Goal: Transaction & Acquisition: Register for event/course

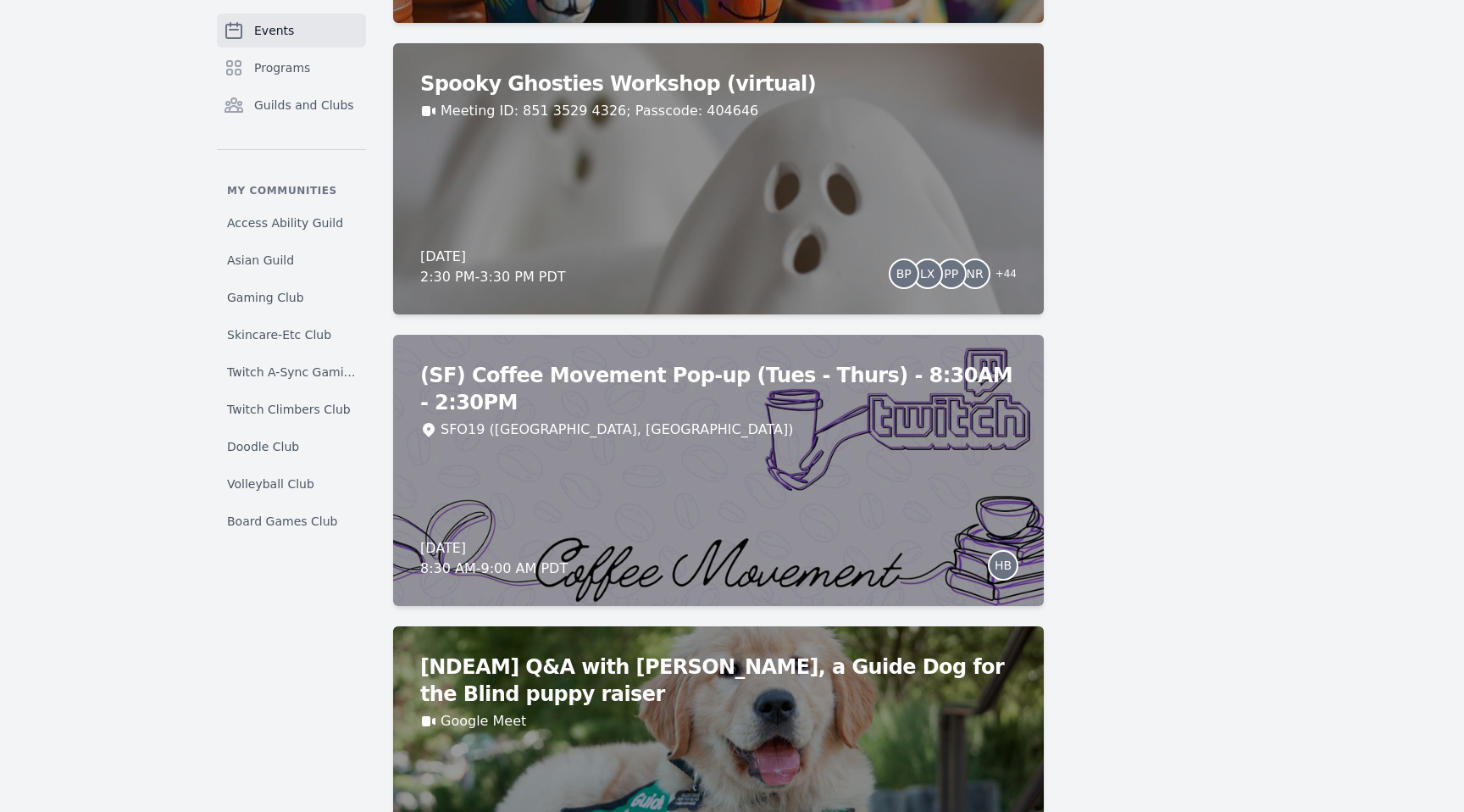
scroll to position [1323, 0]
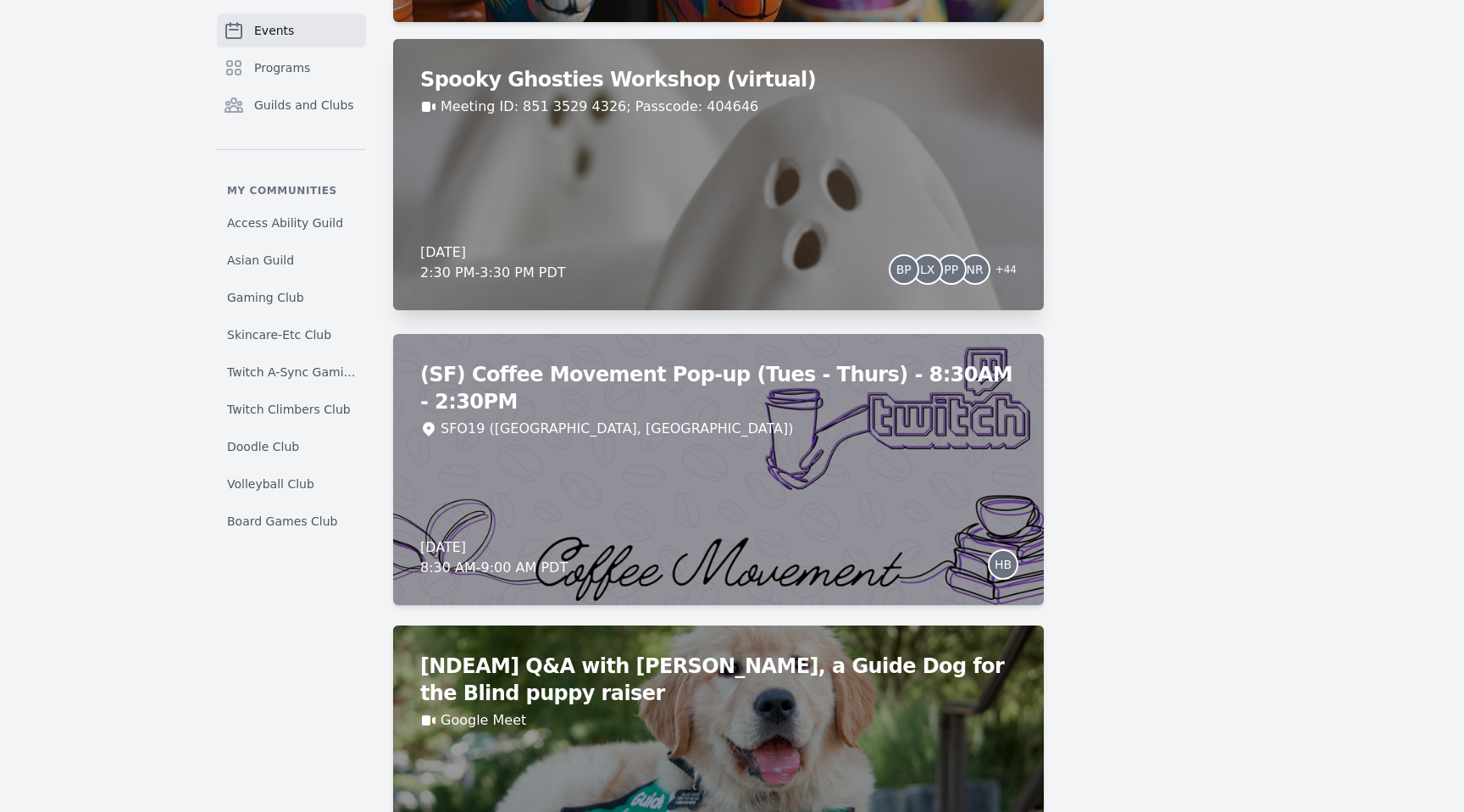
click at [656, 160] on div "Spooky Ghosties Workshop (virtual) Meeting ID: 851 3529 4326; Passcode: 404646 …" at bounding box center [718, 173] width 651 height 271
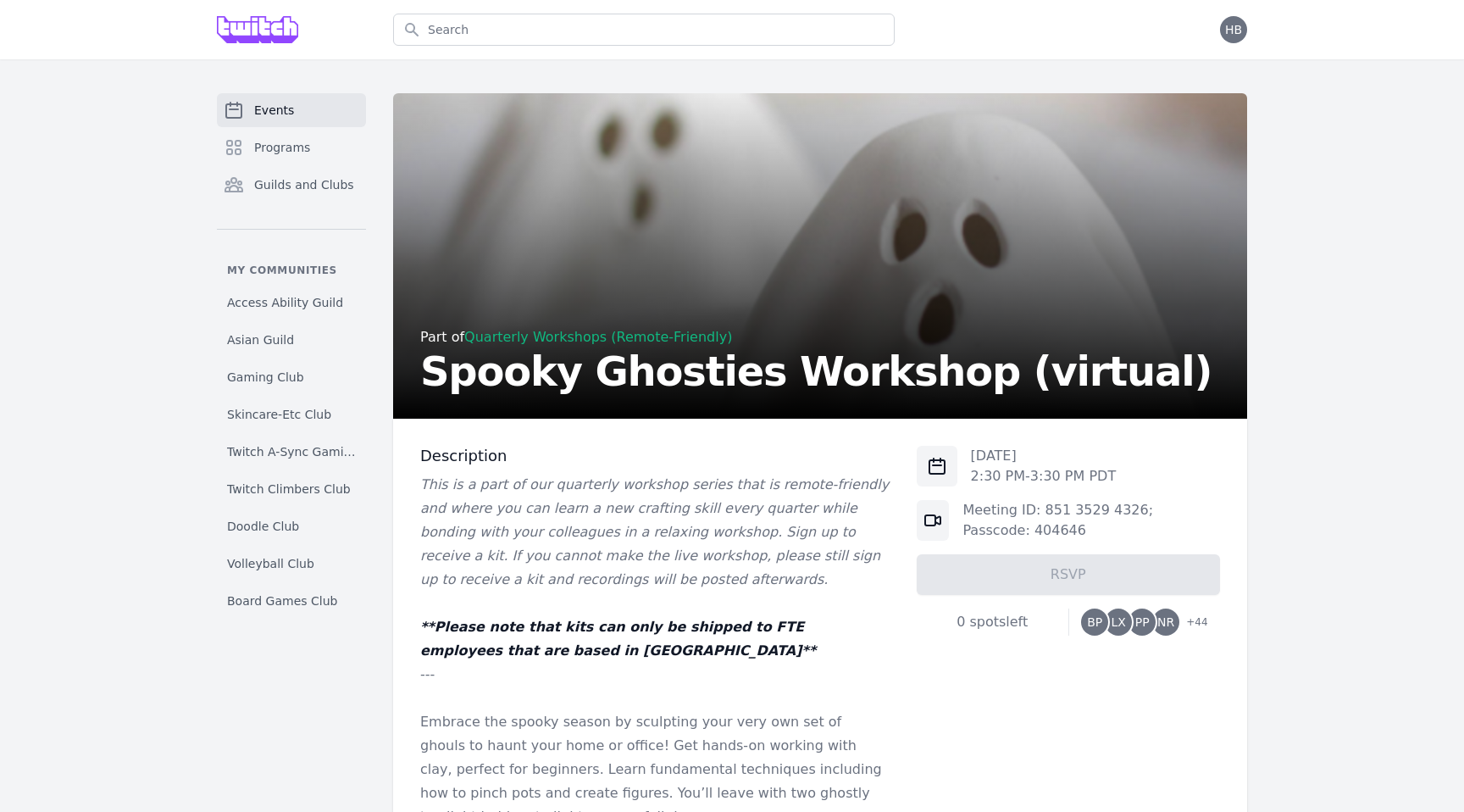
click at [1099, 625] on span "BP" at bounding box center [1094, 622] width 15 height 12
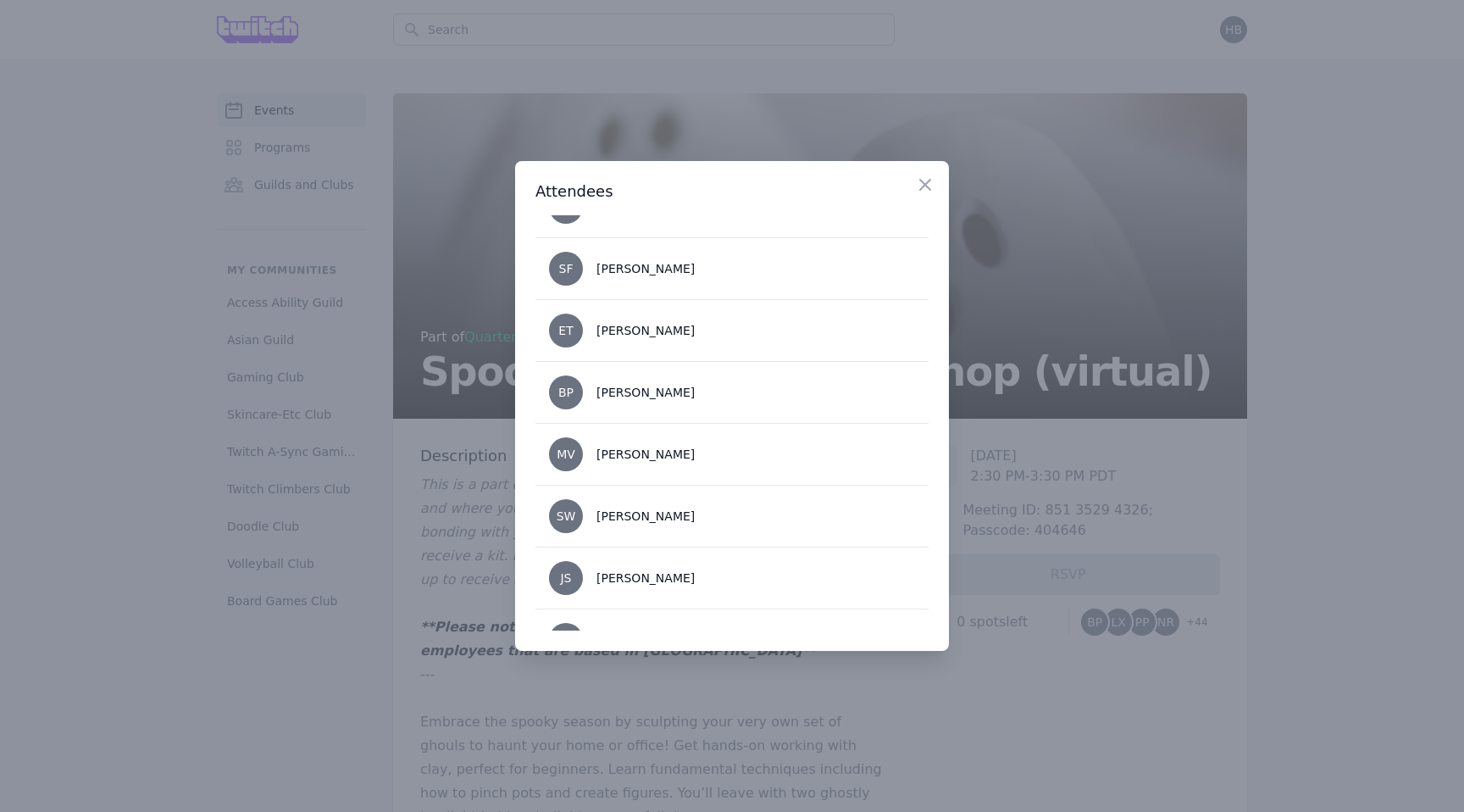
scroll to position [2553, 0]
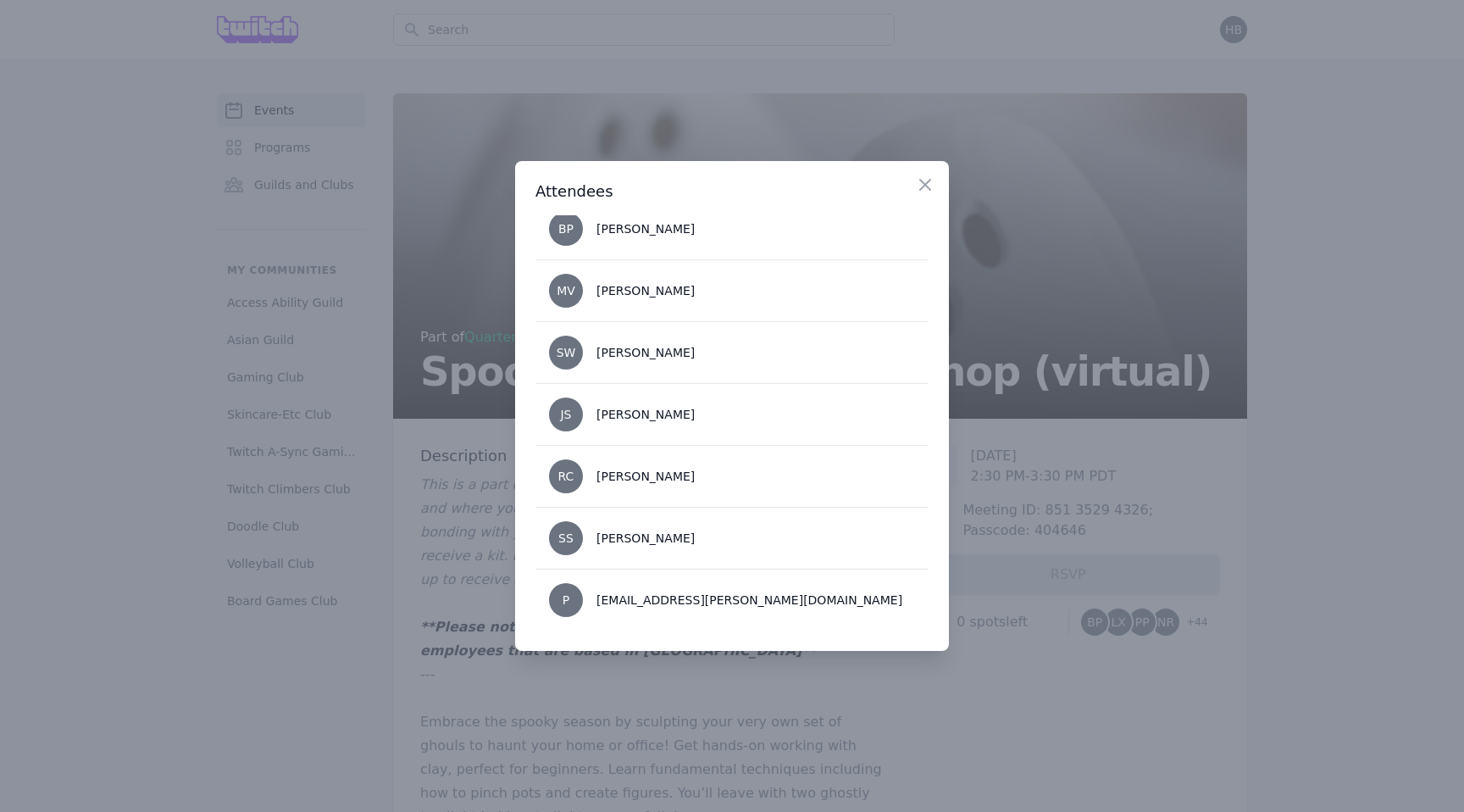
click at [768, 738] on div at bounding box center [732, 406] width 1464 height 812
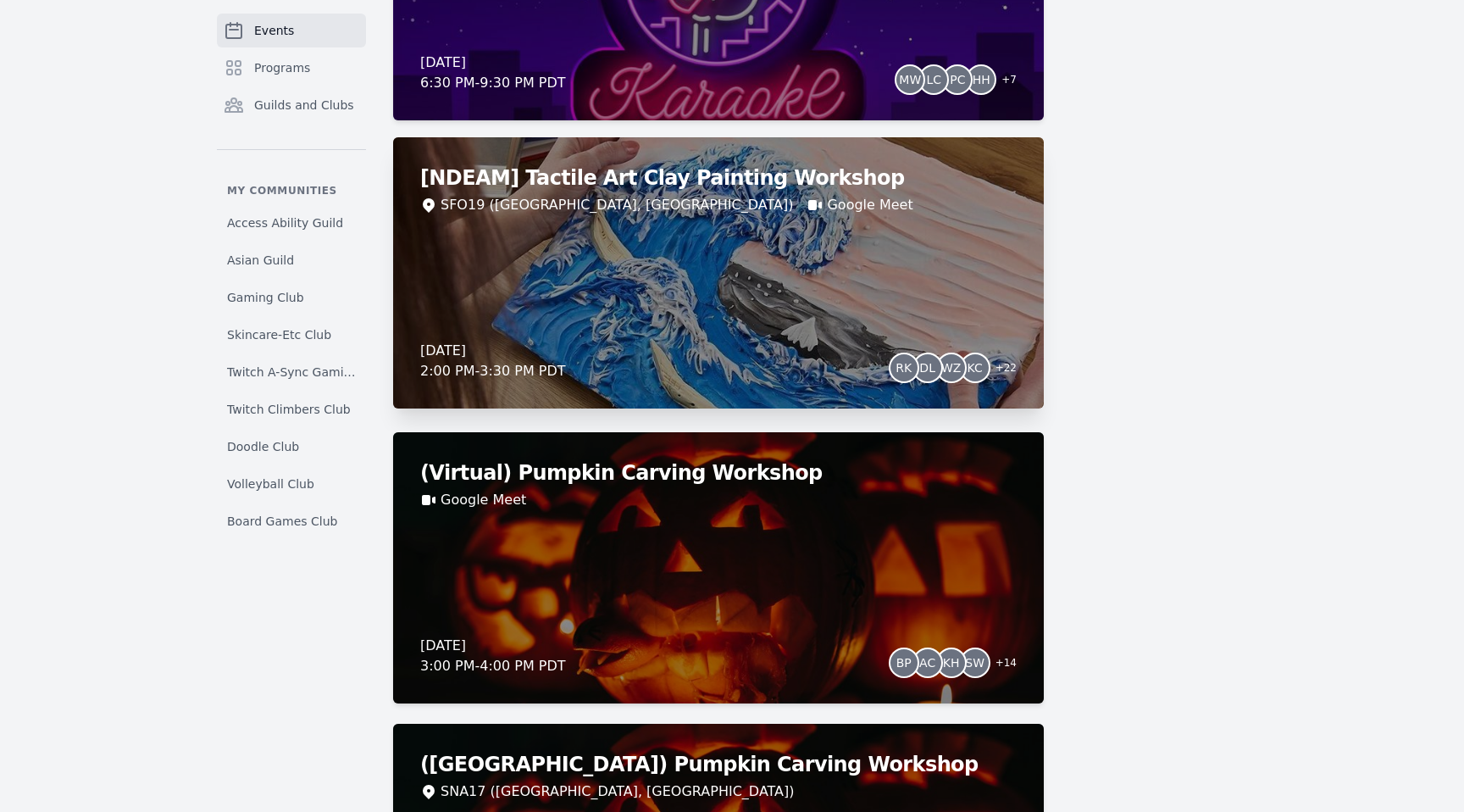
scroll to position [4862, 0]
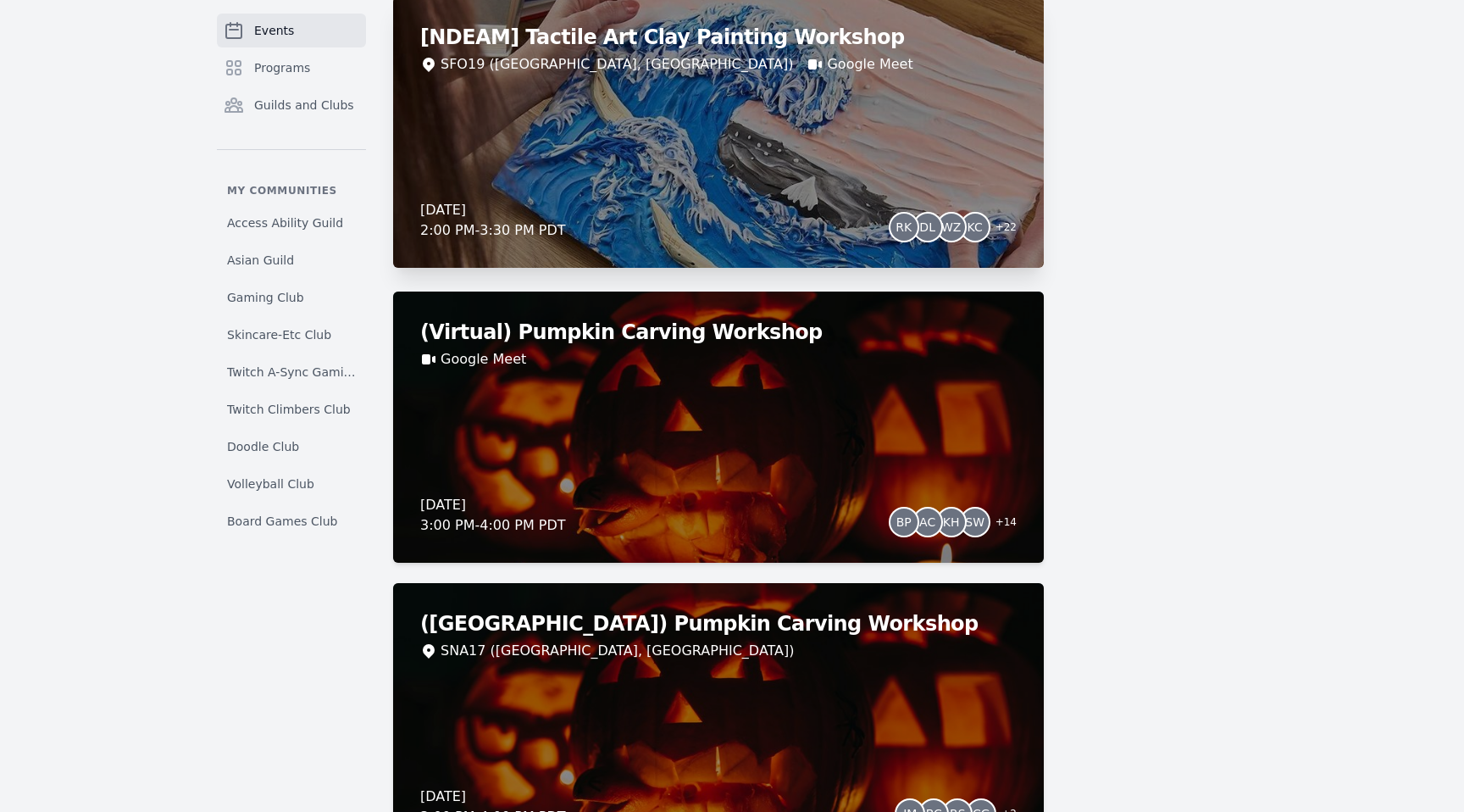
drag, startPoint x: 977, startPoint y: 239, endPoint x: 798, endPoint y: 13, distance: 288.3
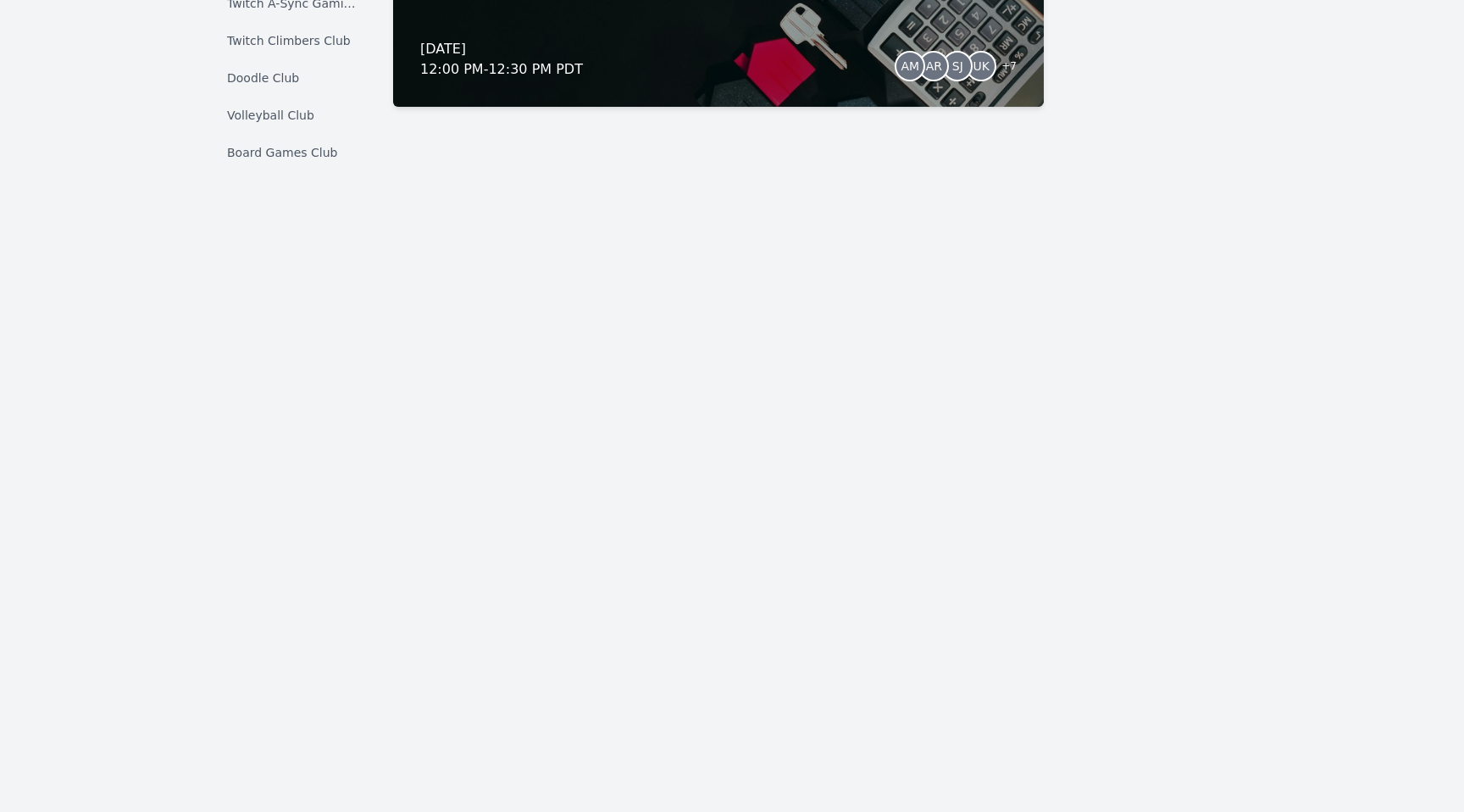
scroll to position [14872, 0]
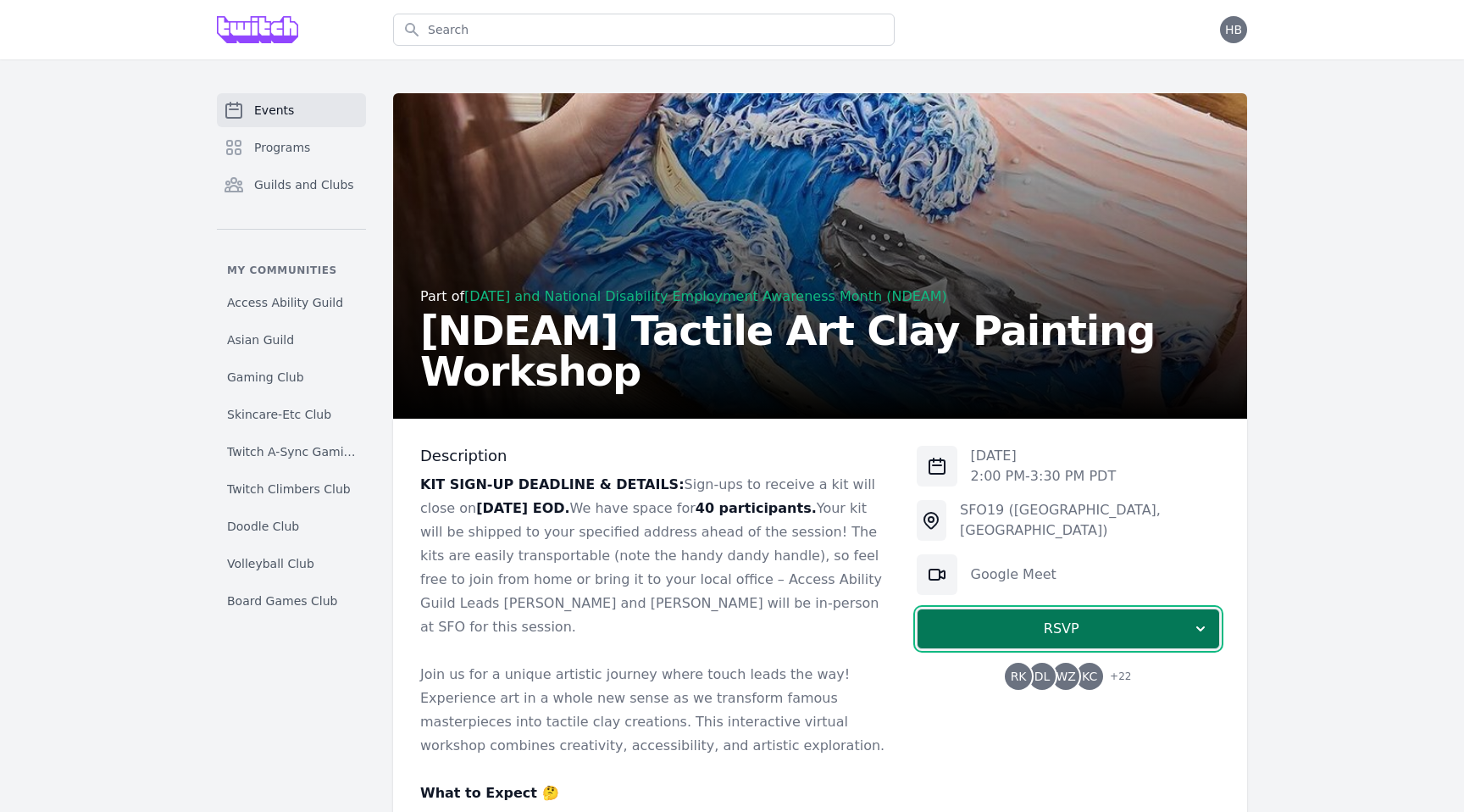
click at [1188, 638] on span "RSVP" at bounding box center [1062, 628] width 261 height 20
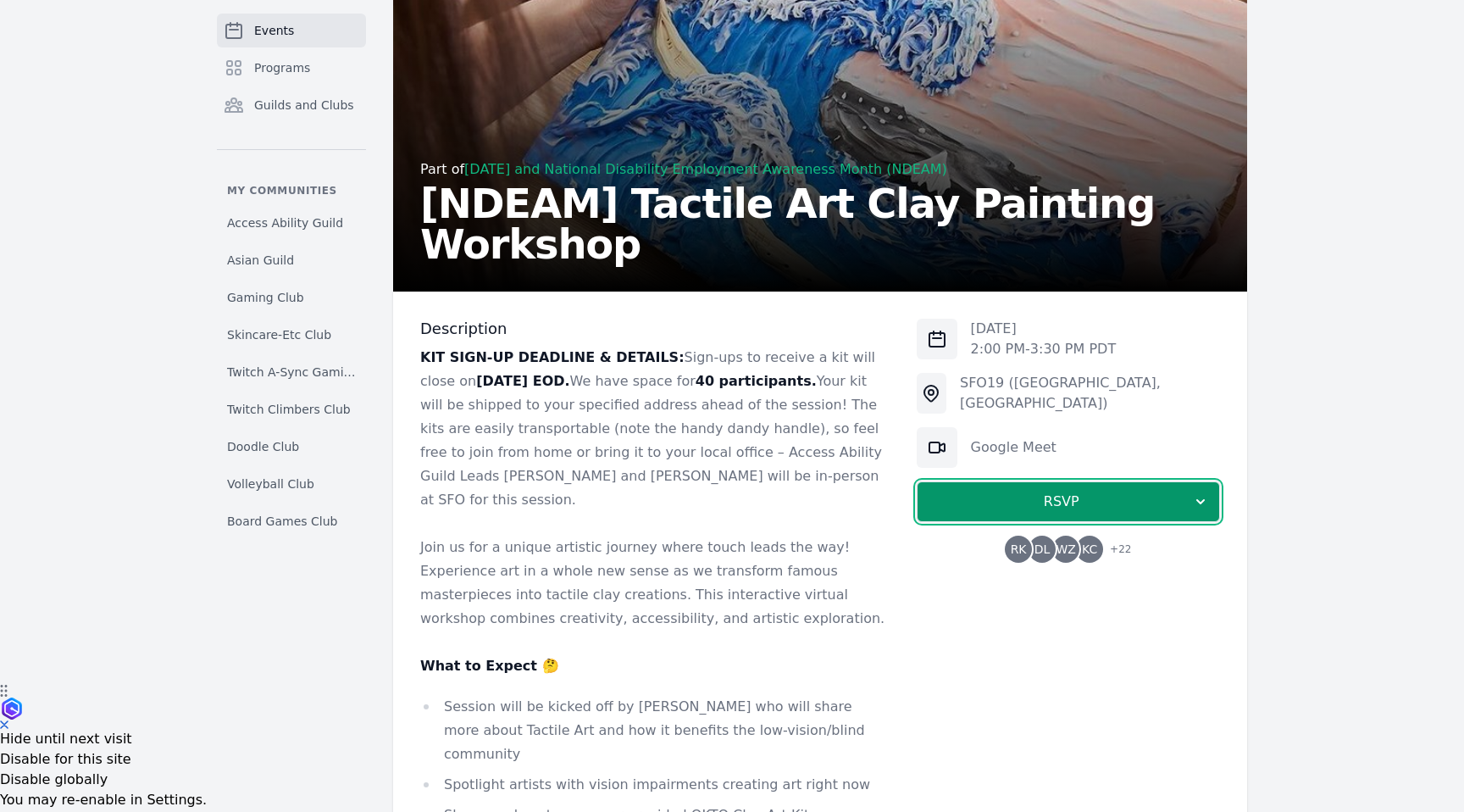
scroll to position [129, 0]
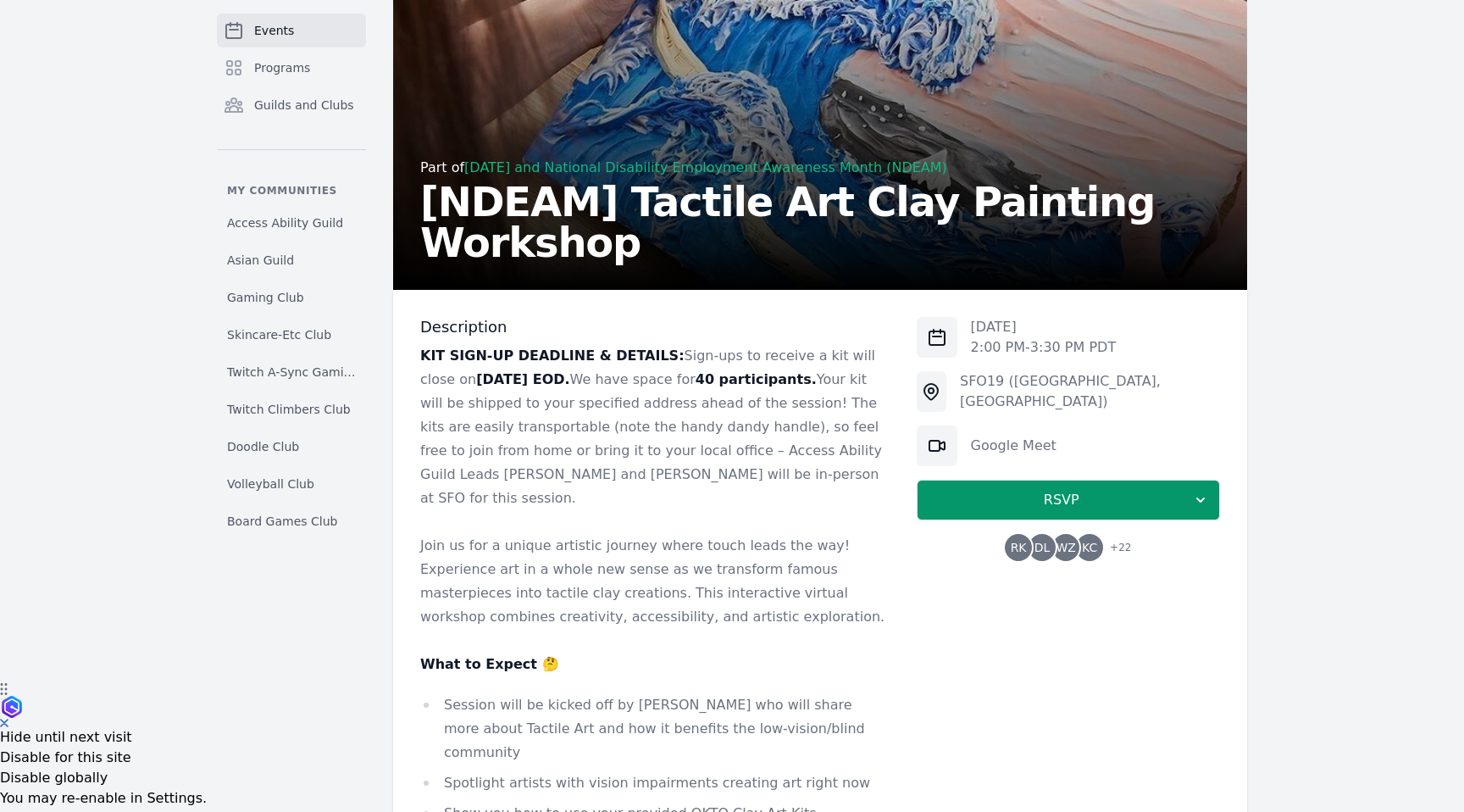
click at [1087, 542] on span "KC" at bounding box center [1089, 547] width 15 height 12
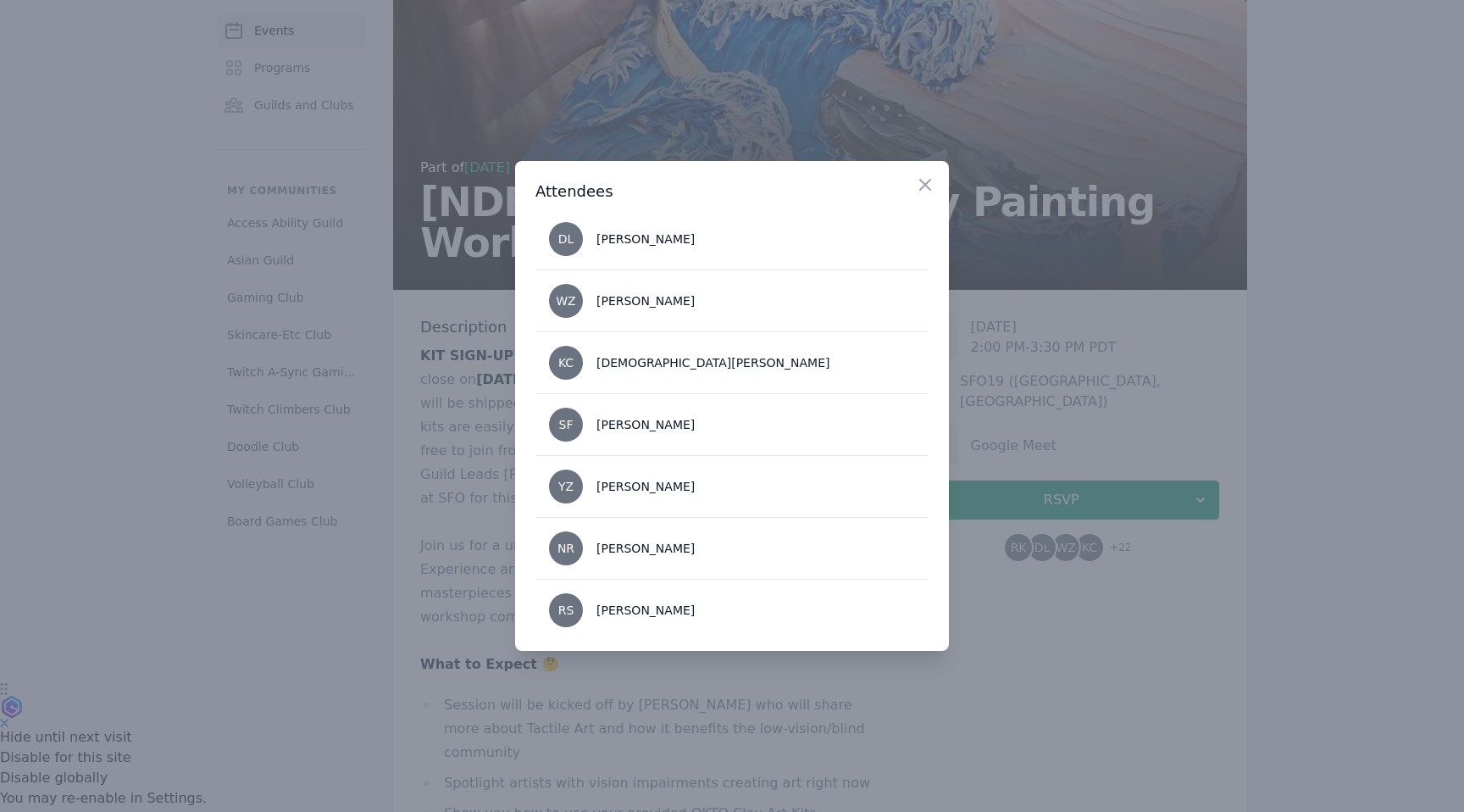
scroll to position [0, 0]
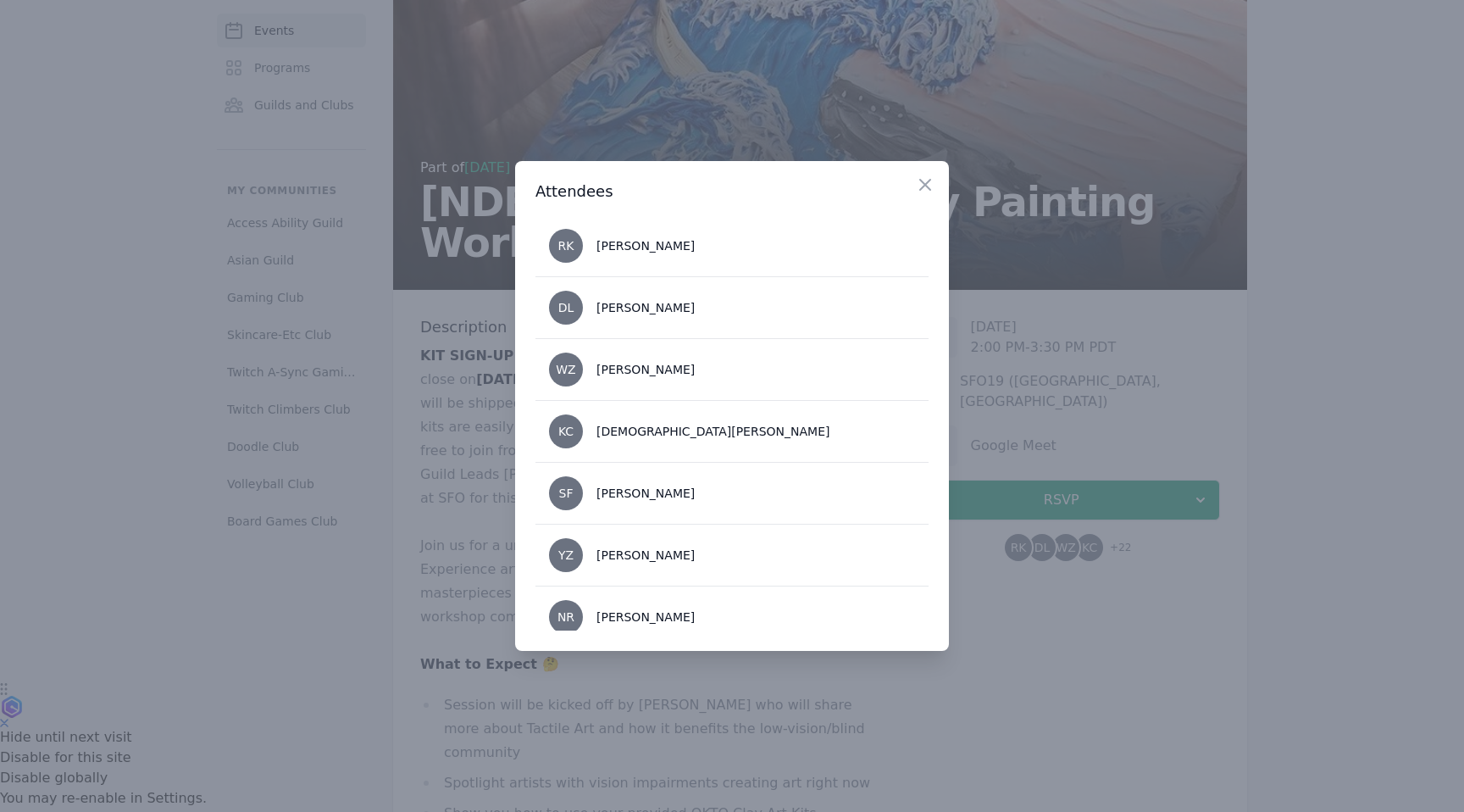
click at [1113, 653] on div at bounding box center [732, 406] width 1464 height 812
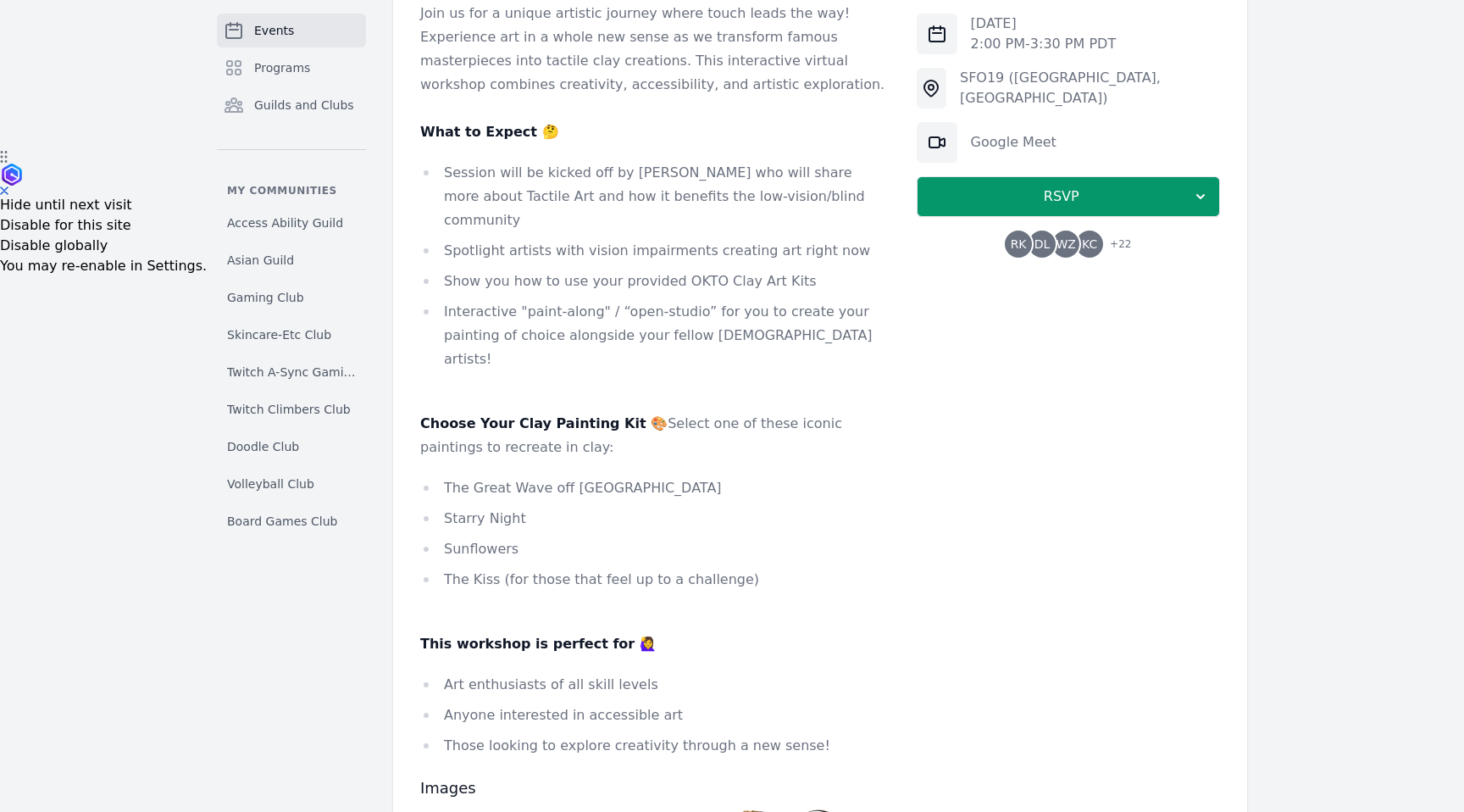
scroll to position [658, 0]
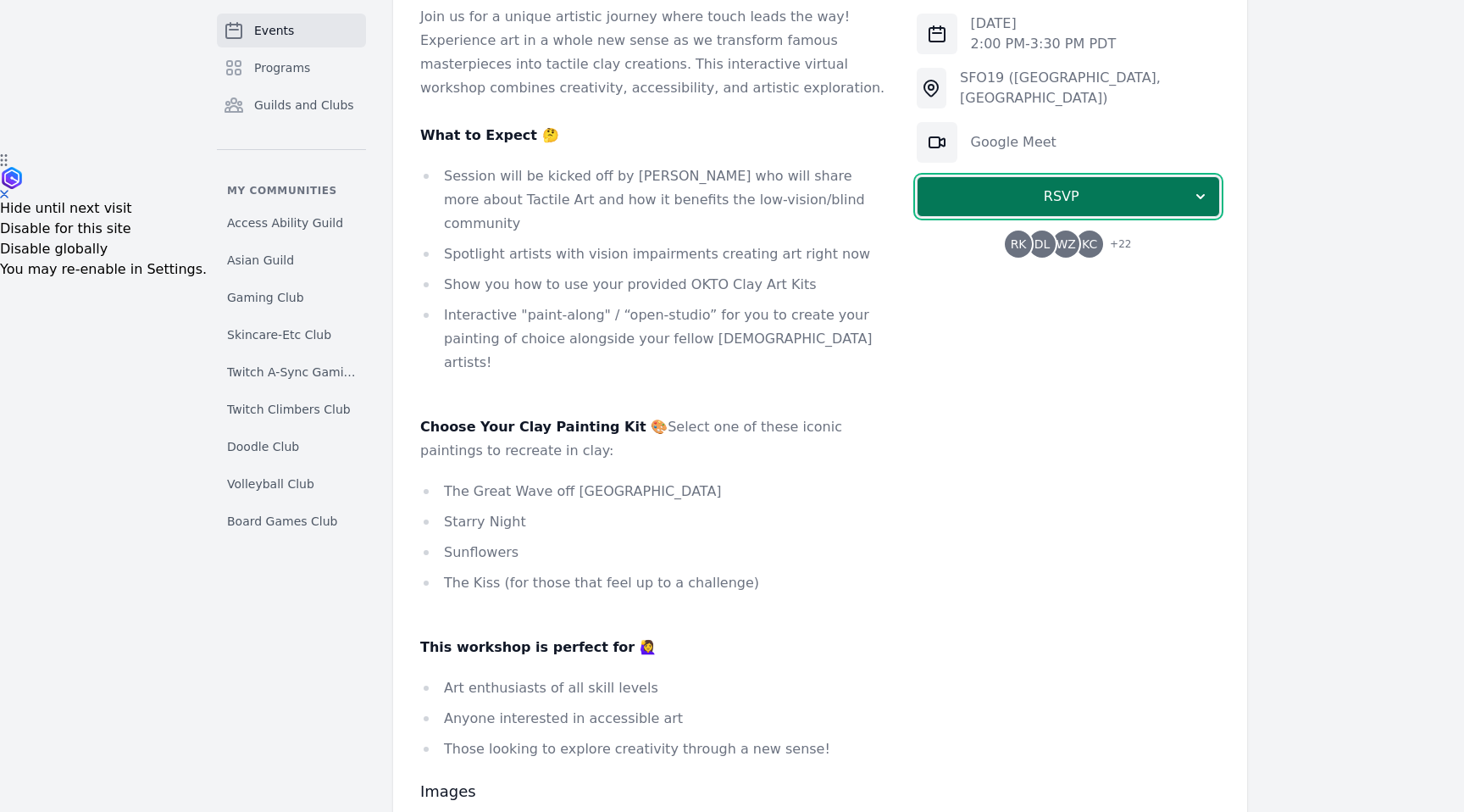
click at [1198, 208] on button "RSVP" at bounding box center [1068, 196] width 303 height 40
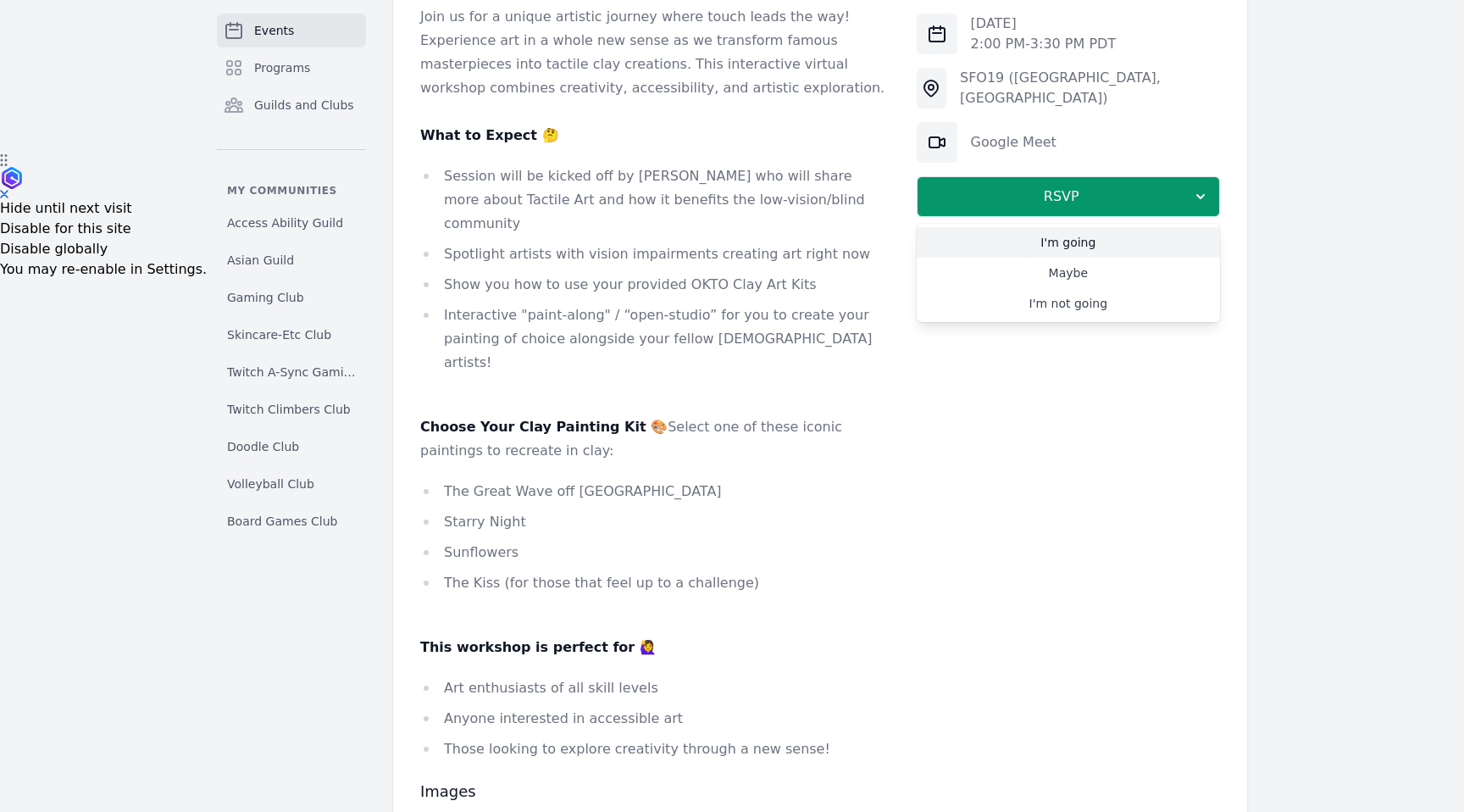
click at [1160, 234] on link "I'm going" at bounding box center [1068, 242] width 303 height 31
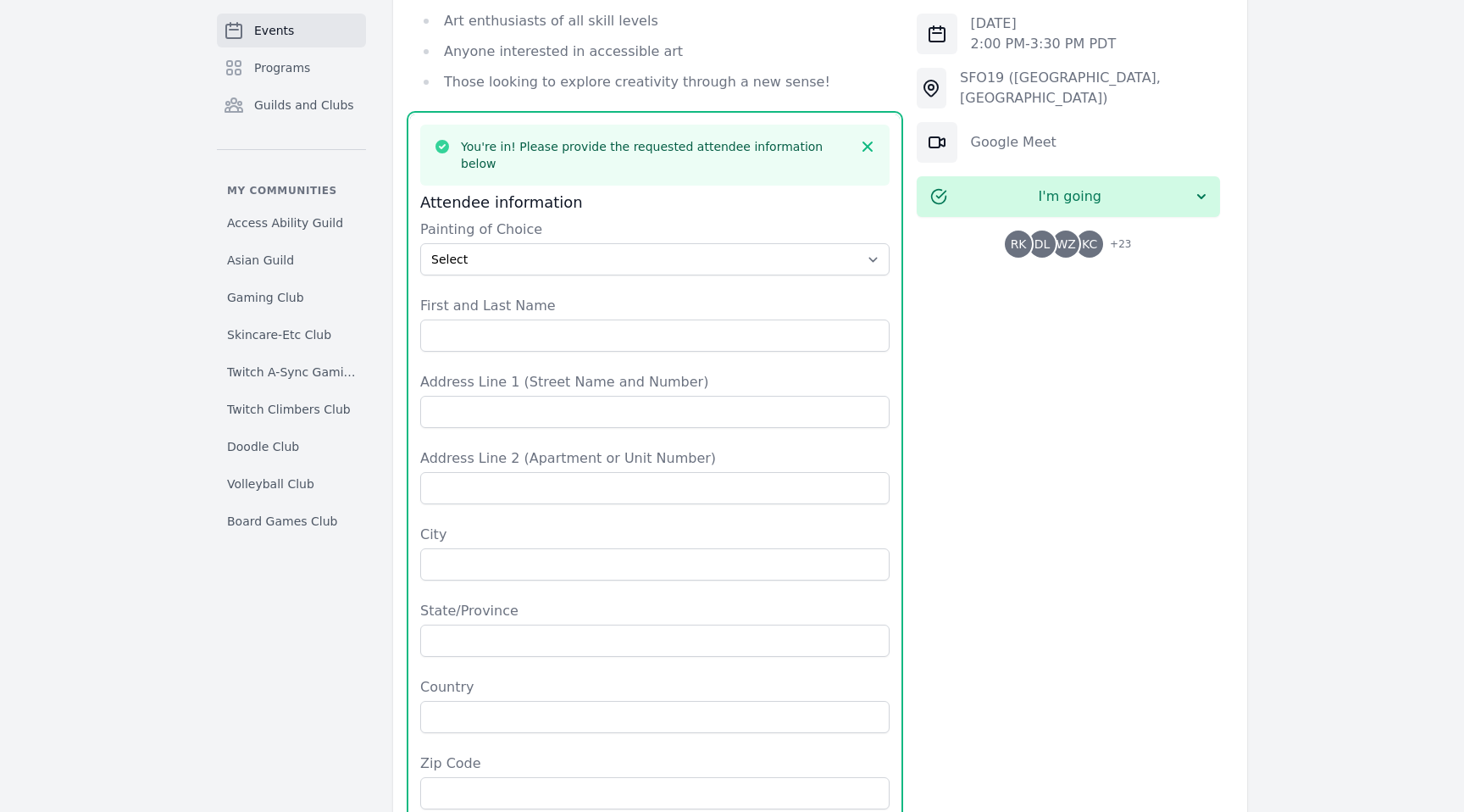
scroll to position [1319, 0]
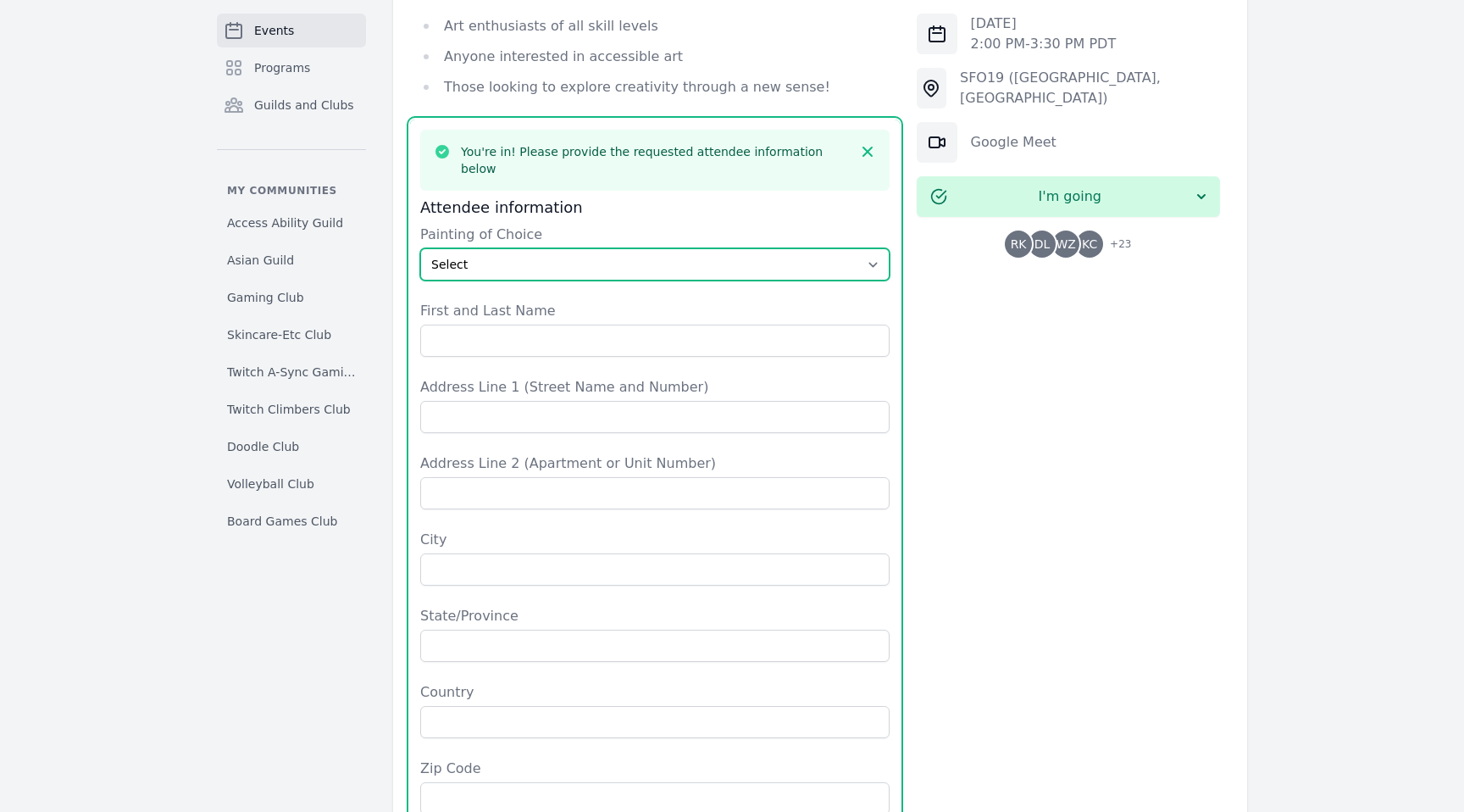
click at [559, 248] on select "Select The Great Wave off Kanagawa Starry Night Sunflowers The Kiss" at bounding box center [655, 264] width 470 height 32
select select "The Great Wave off Kanagawa"
click at [421, 248] on select "Select The Great Wave off Kanagawa Starry Night Sunflowers The Kiss" at bounding box center [655, 264] width 470 height 32
click at [568, 248] on select "Select The Great Wave off Kanagawa Starry Night Sunflowers The Kiss" at bounding box center [655, 264] width 470 height 32
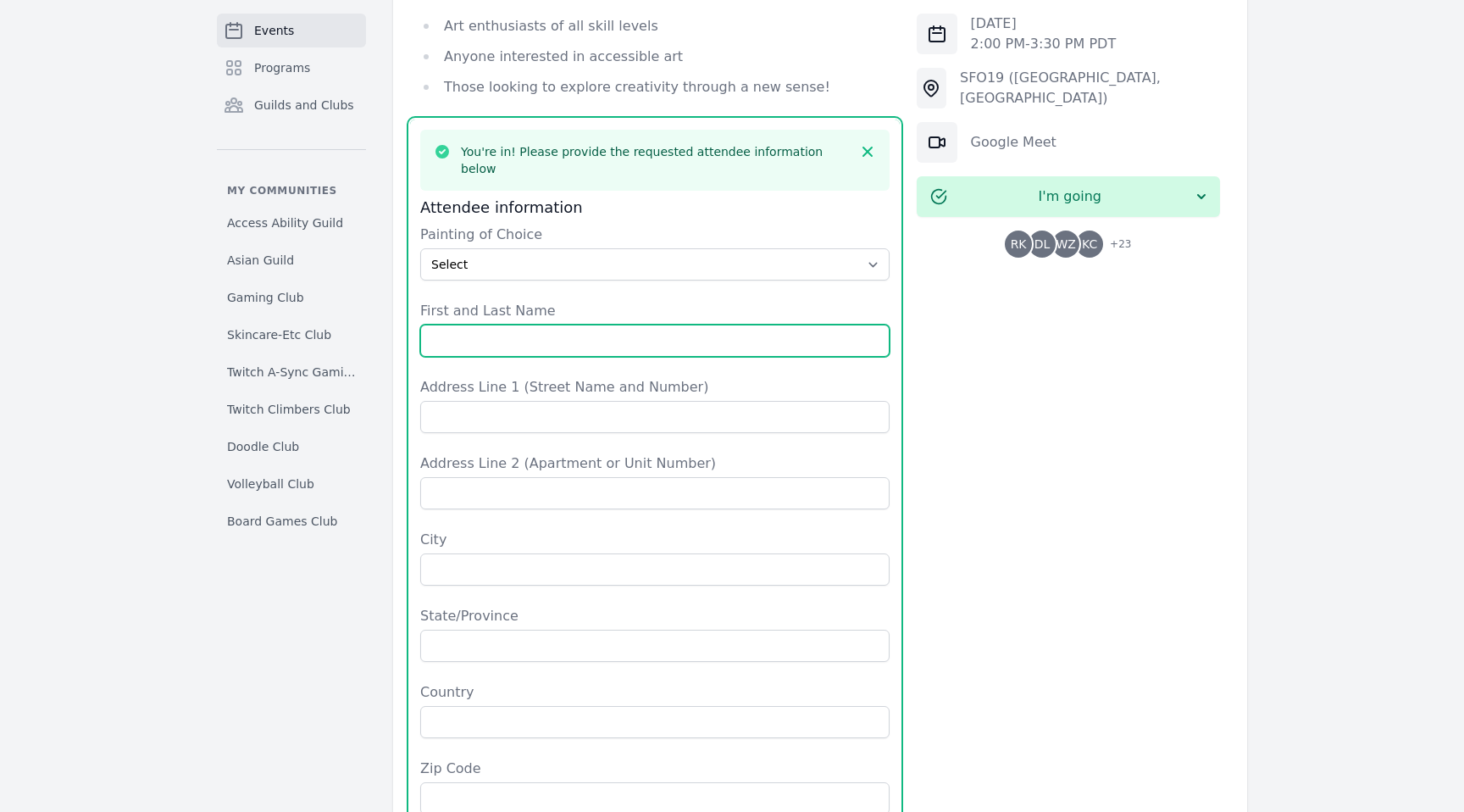
click at [579, 324] on input "First and Last Name" at bounding box center [655, 340] width 470 height 32
type input "Harlan Brawer"
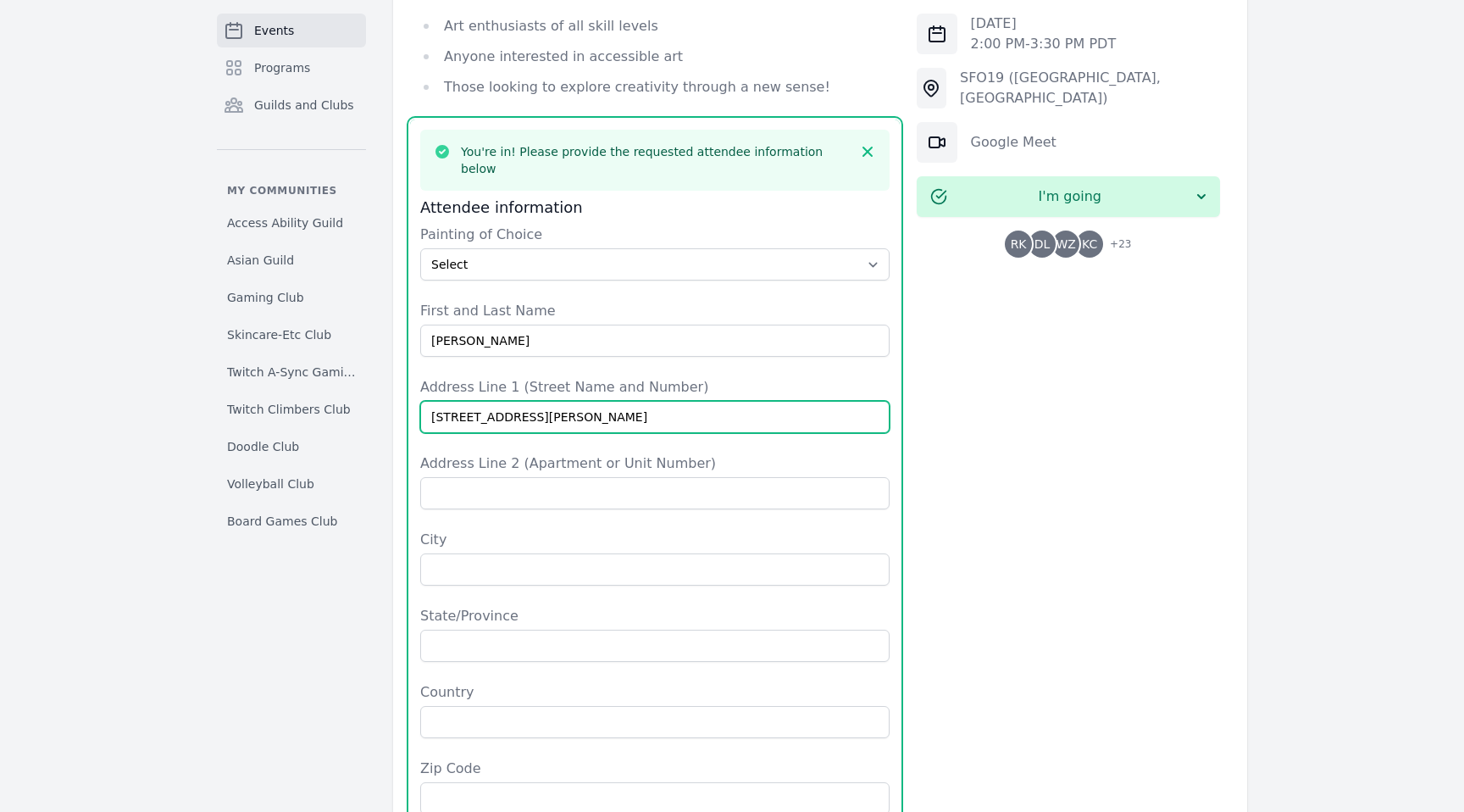
type input "887 Bush St."
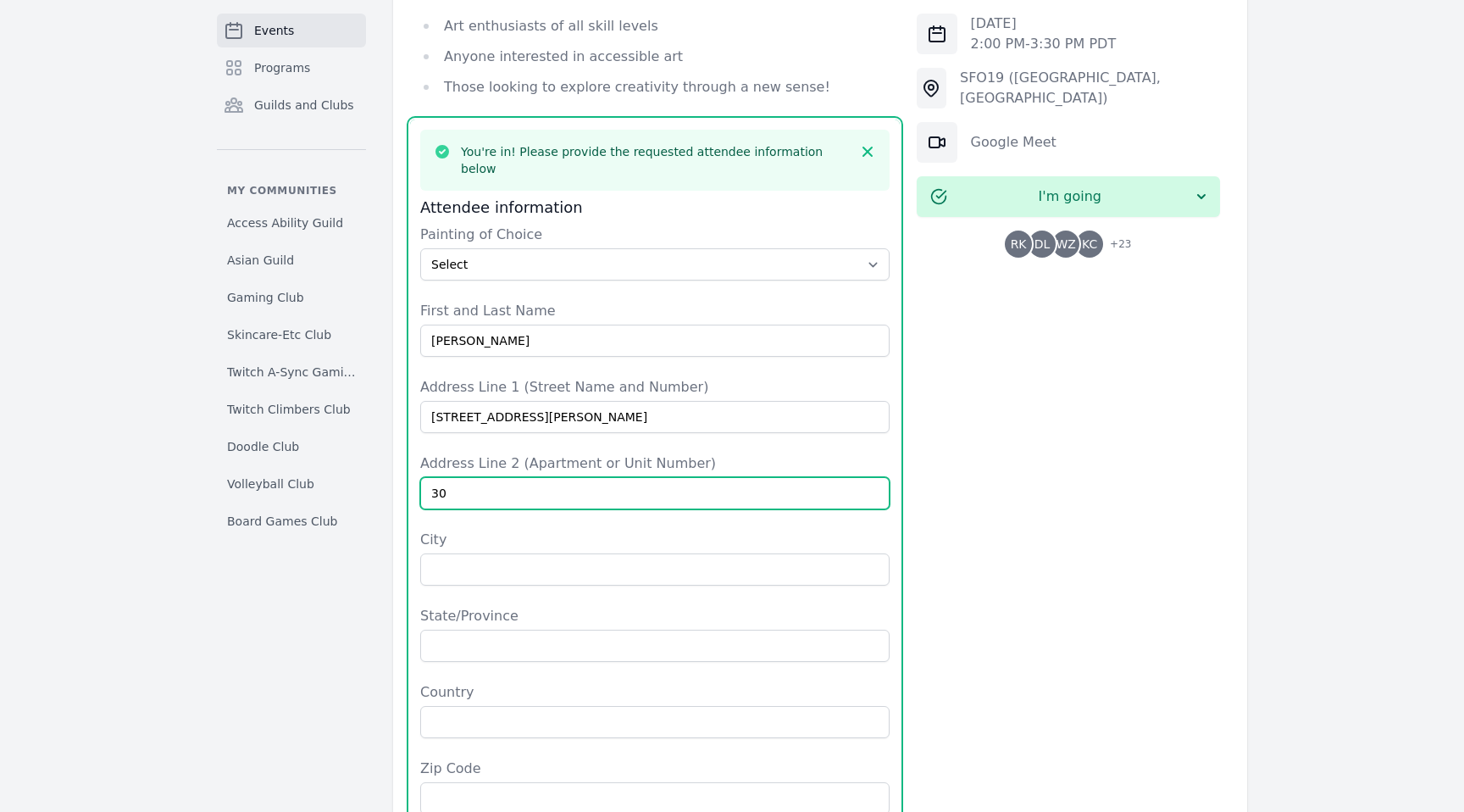
type input "301"
type input "Apt 301"
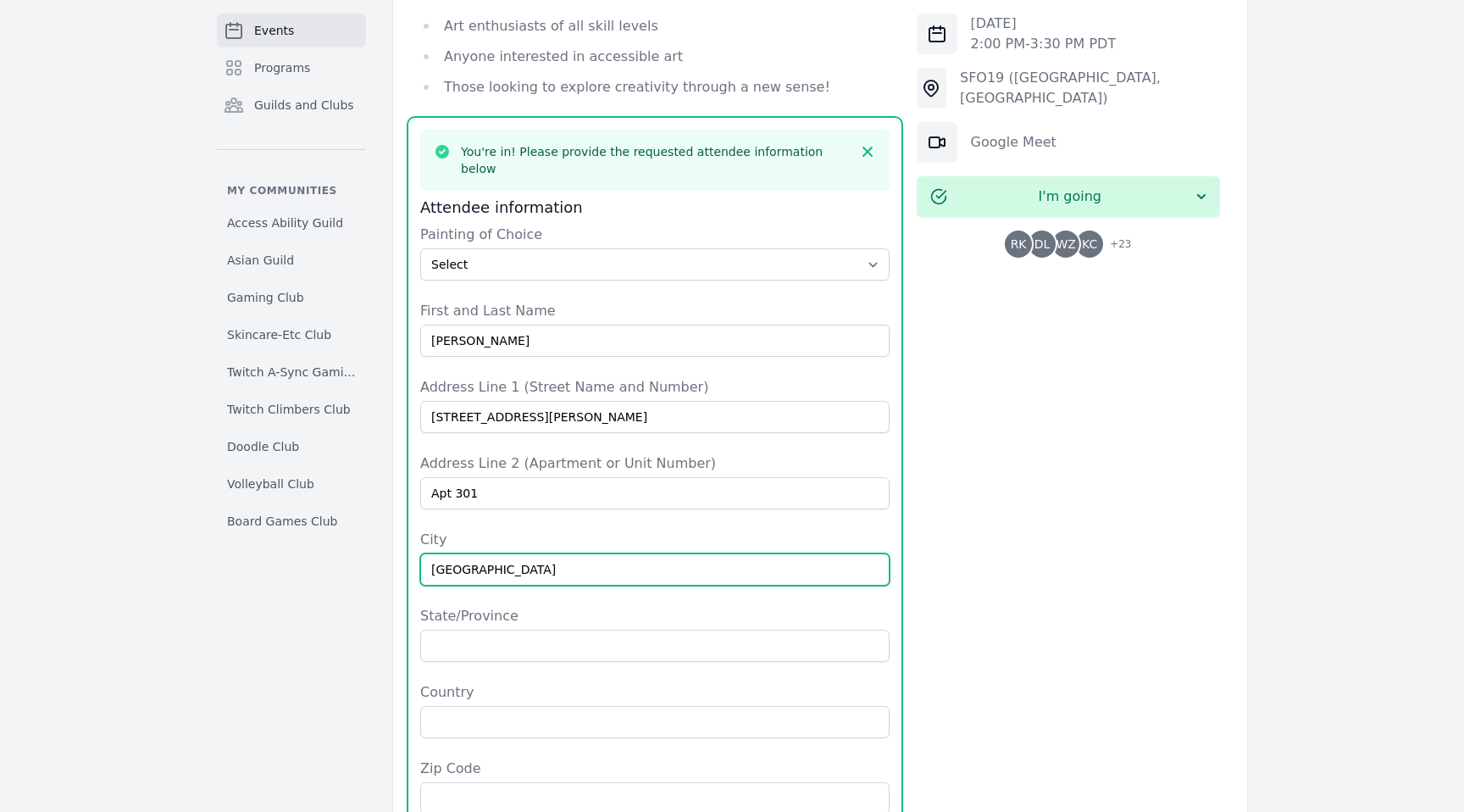
type input "San Francisco"
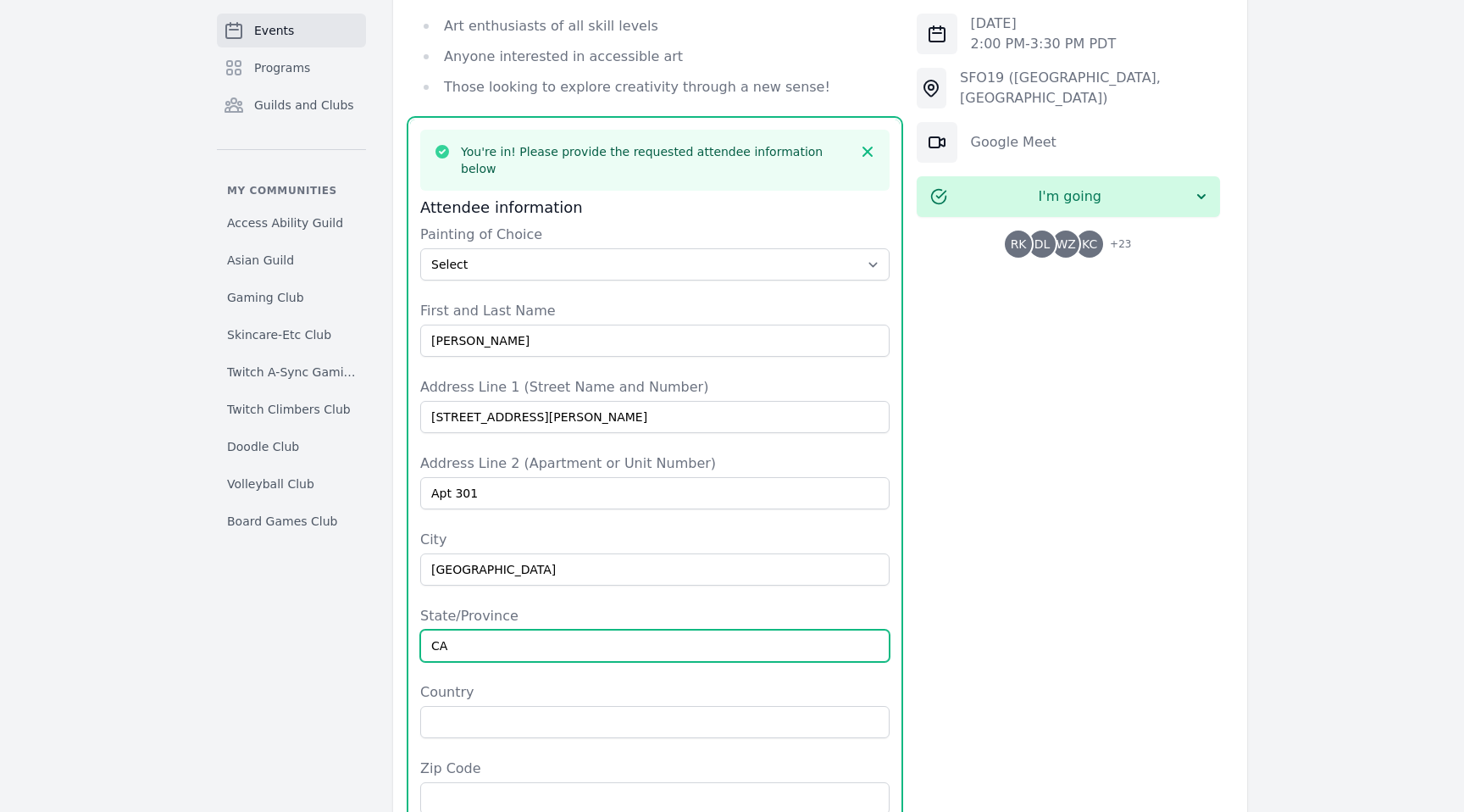
type input "CA"
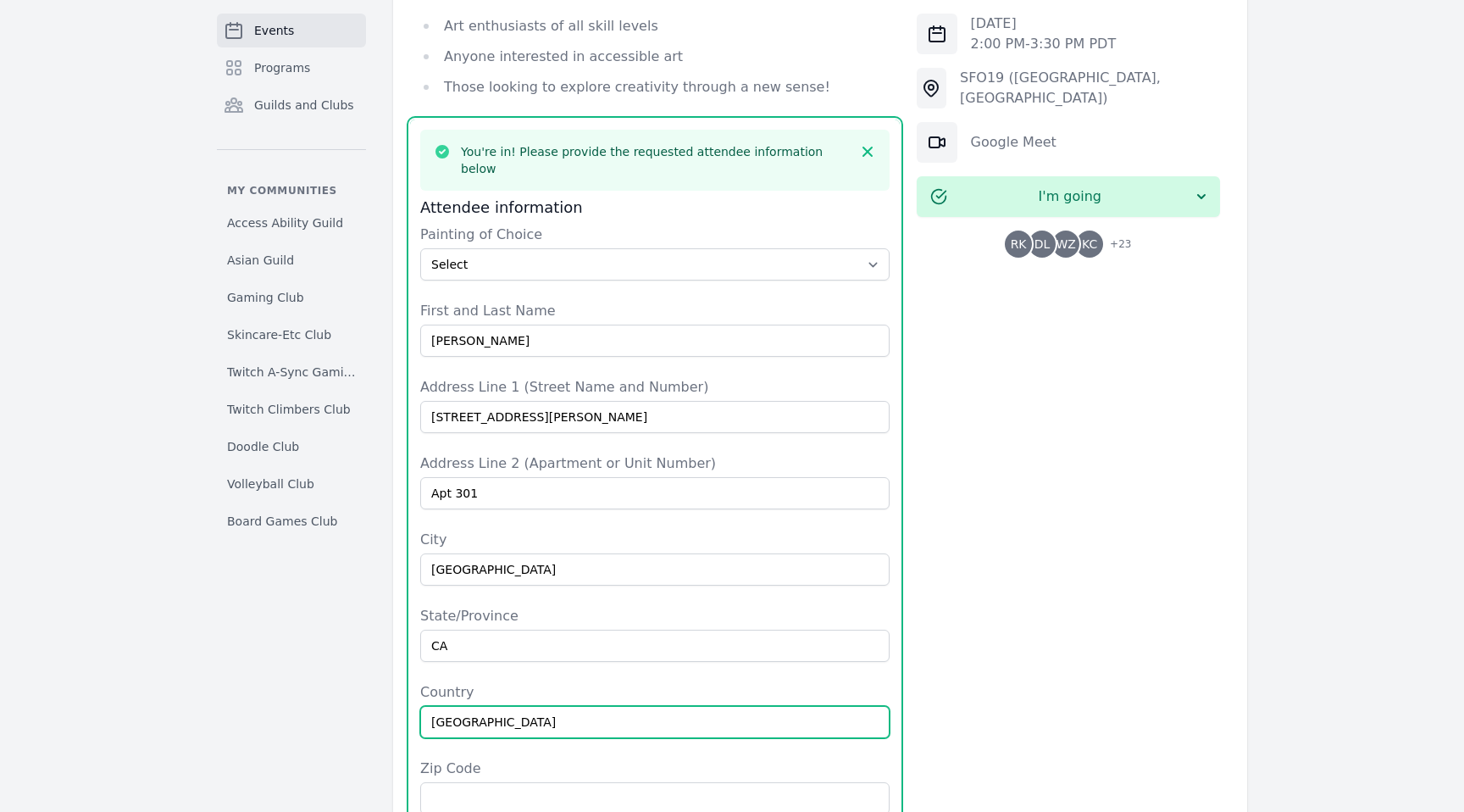
type input "USA"
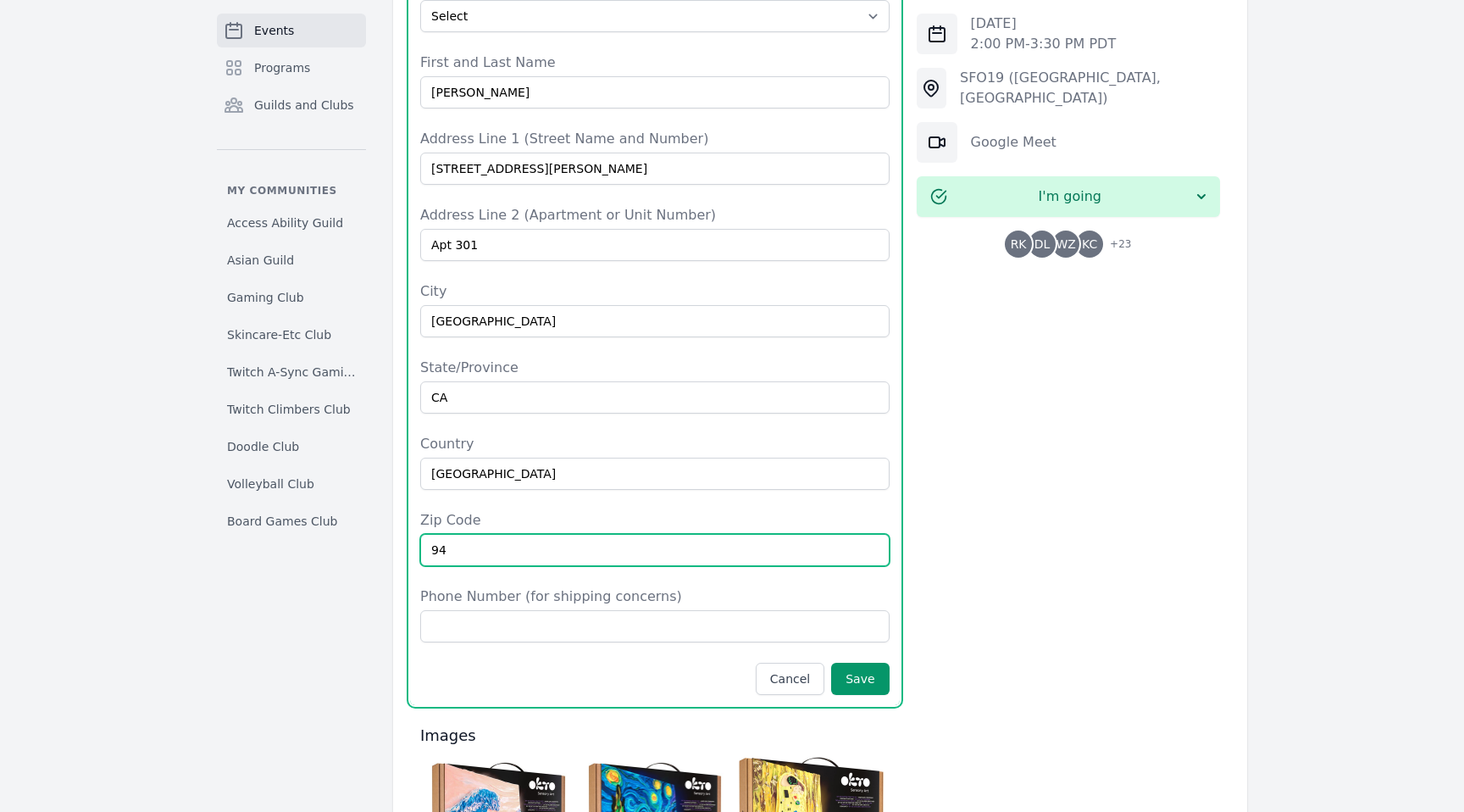
scroll to position [1568, 0]
type input "94108"
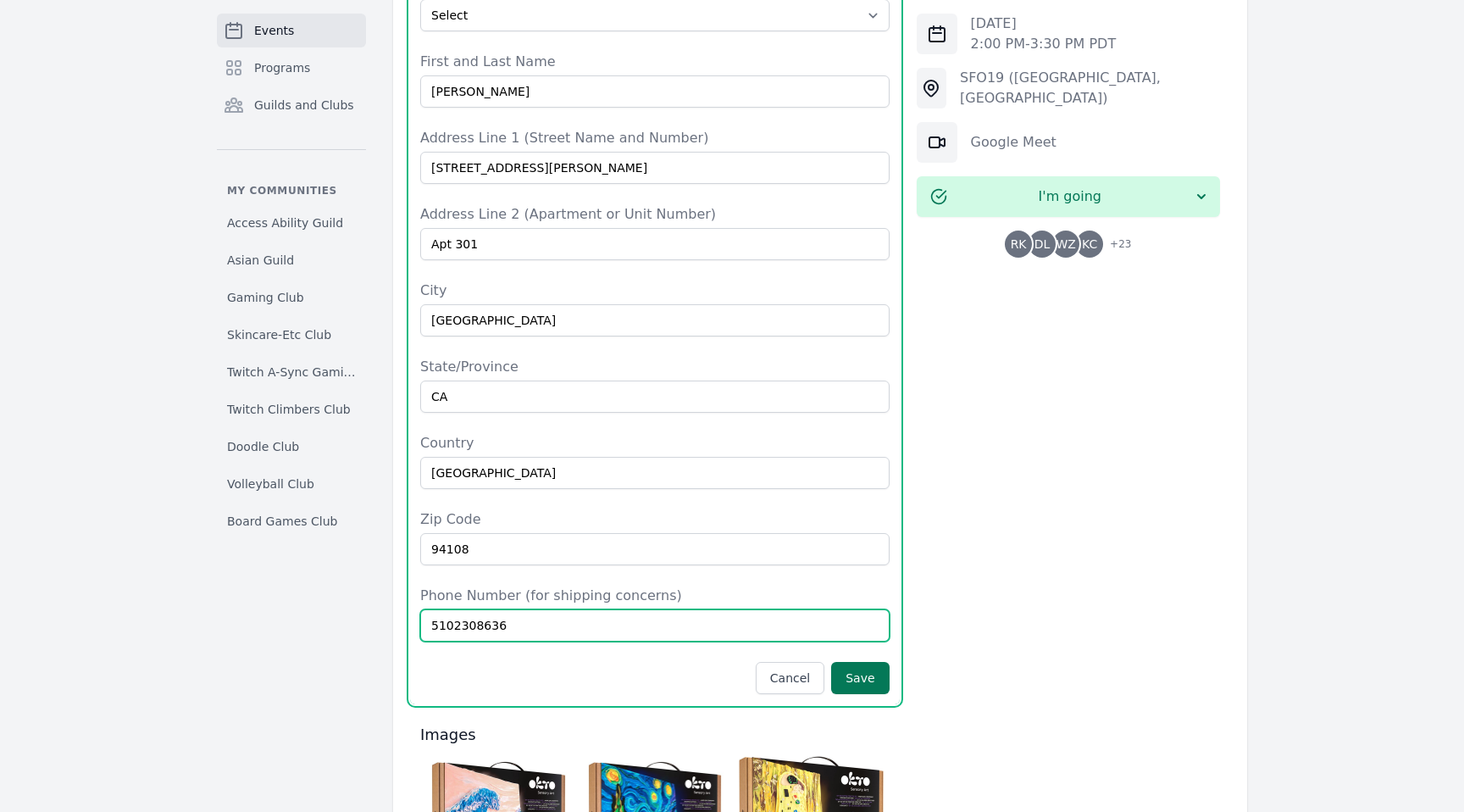
type input "5102308636"
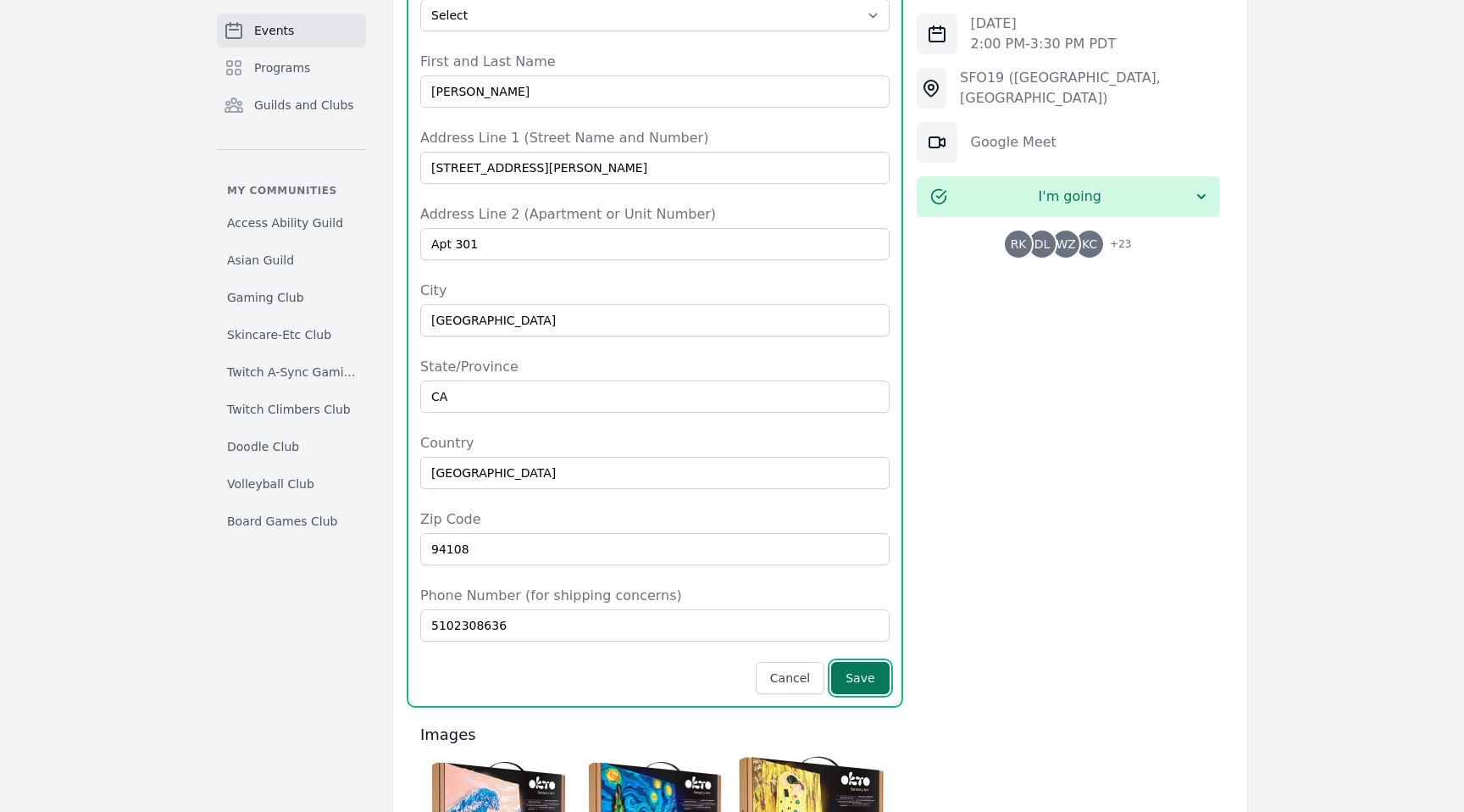
click at [864, 661] on button "Save" at bounding box center [860, 677] width 58 height 32
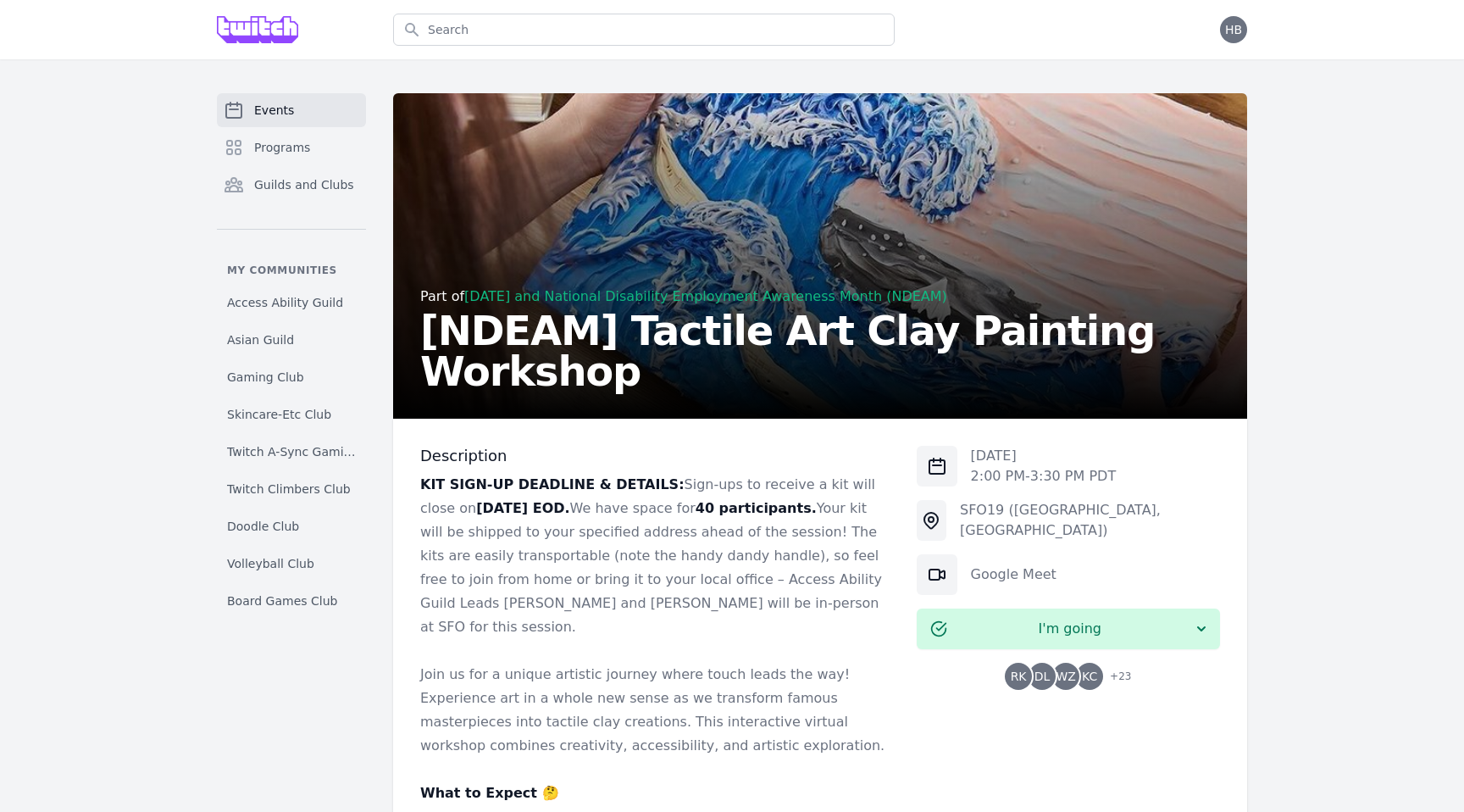
scroll to position [394, 0]
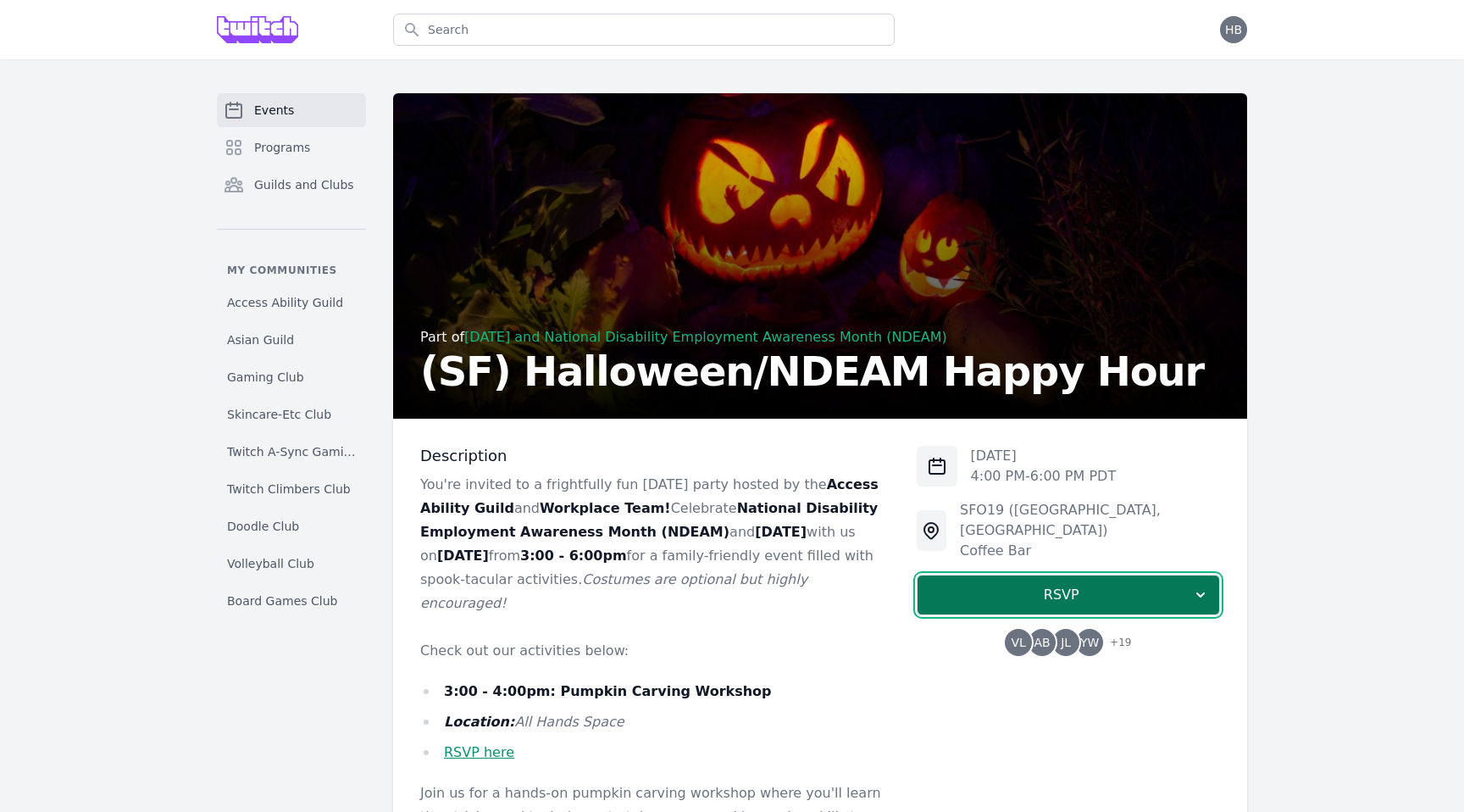
click at [1192, 594] on button "RSVP" at bounding box center [1068, 595] width 303 height 40
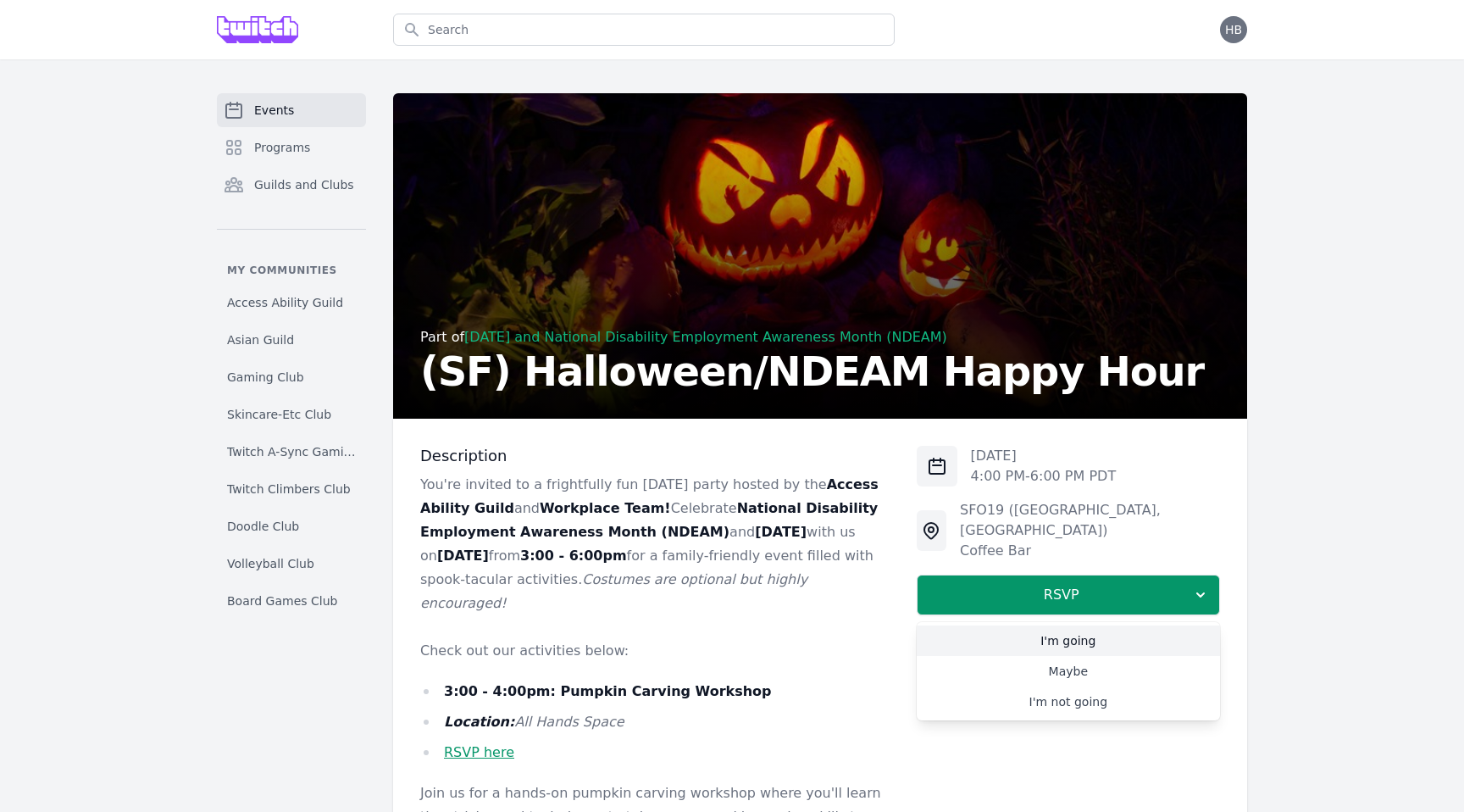
click at [1170, 625] on link "I'm going" at bounding box center [1068, 640] width 303 height 31
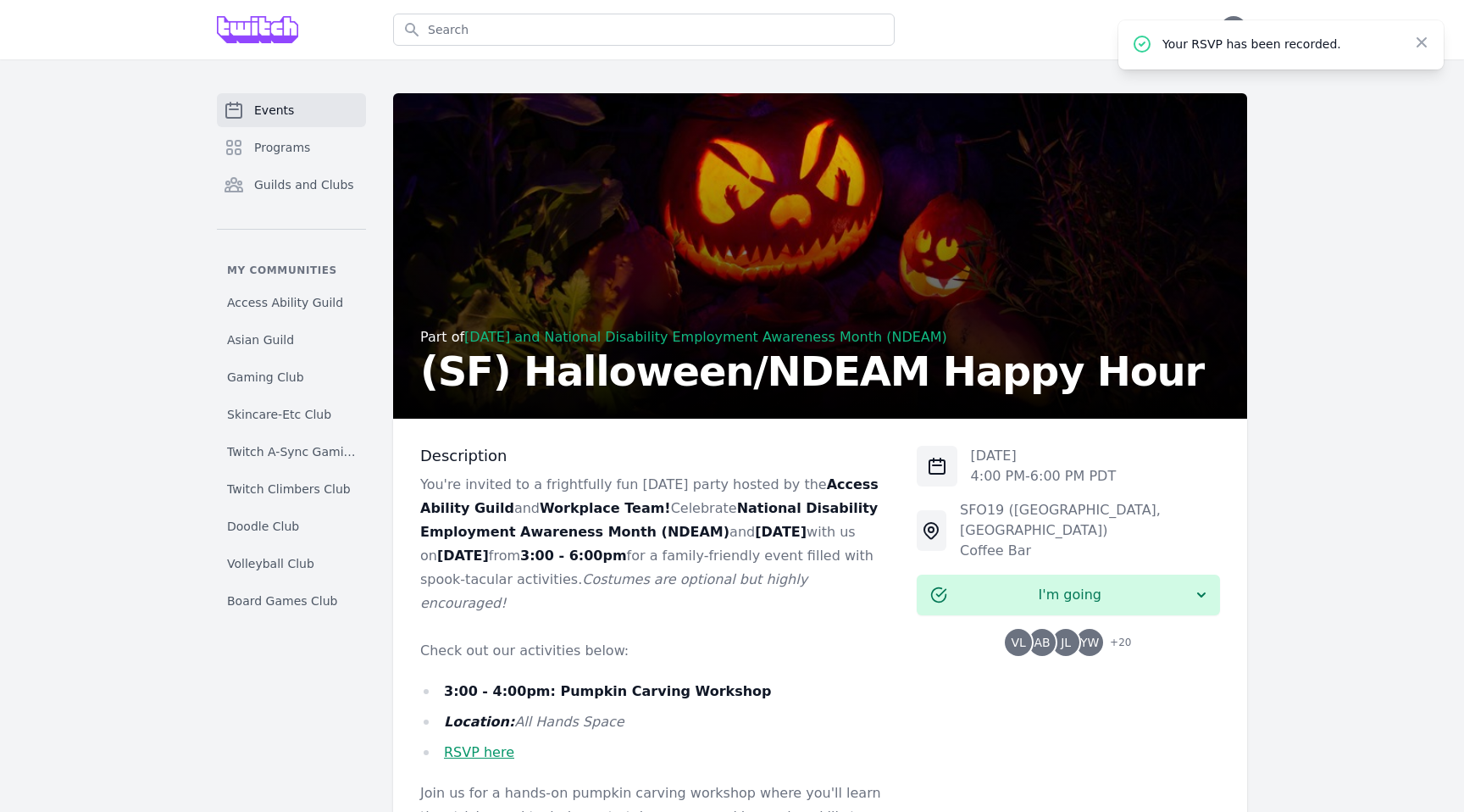
scroll to position [460, 0]
